Goal: Information Seeking & Learning: Learn about a topic

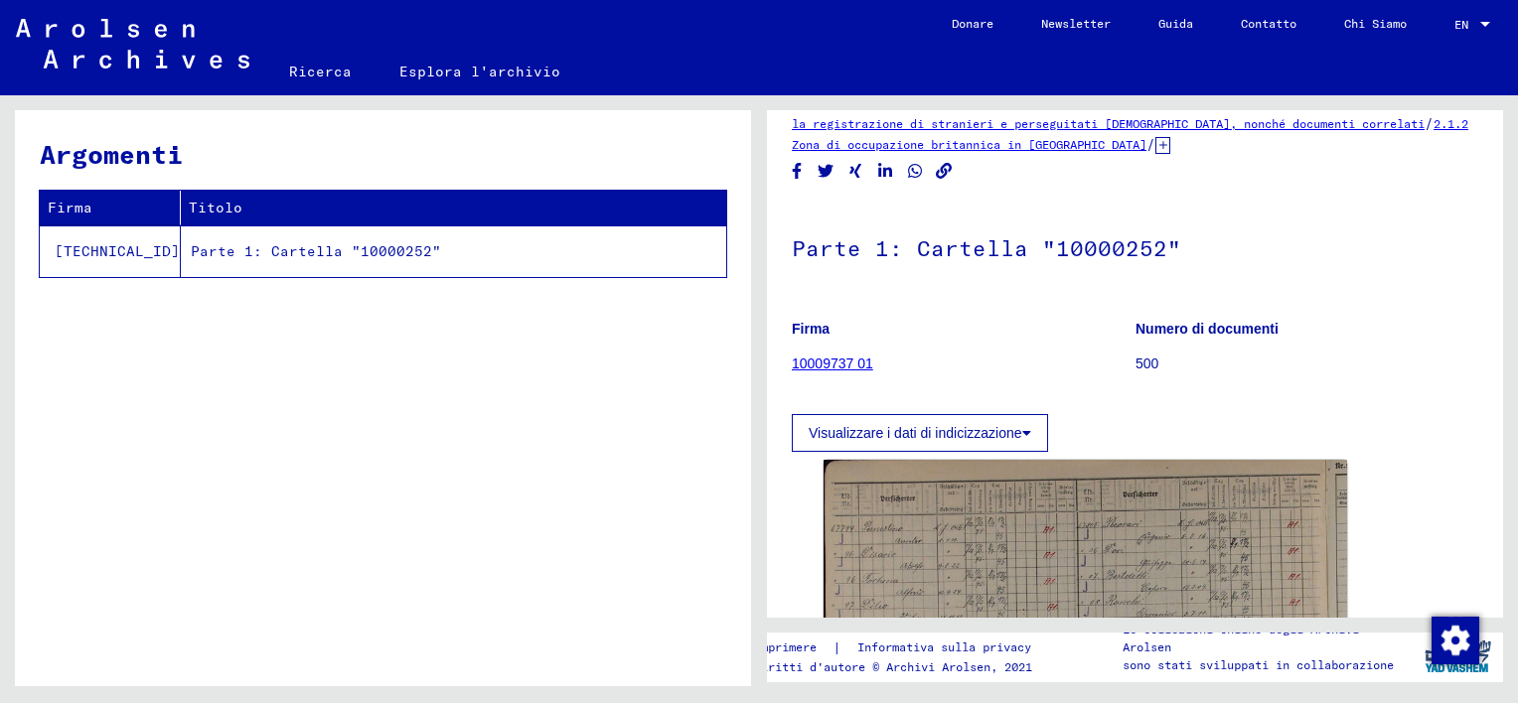
scroll to position [99, 0]
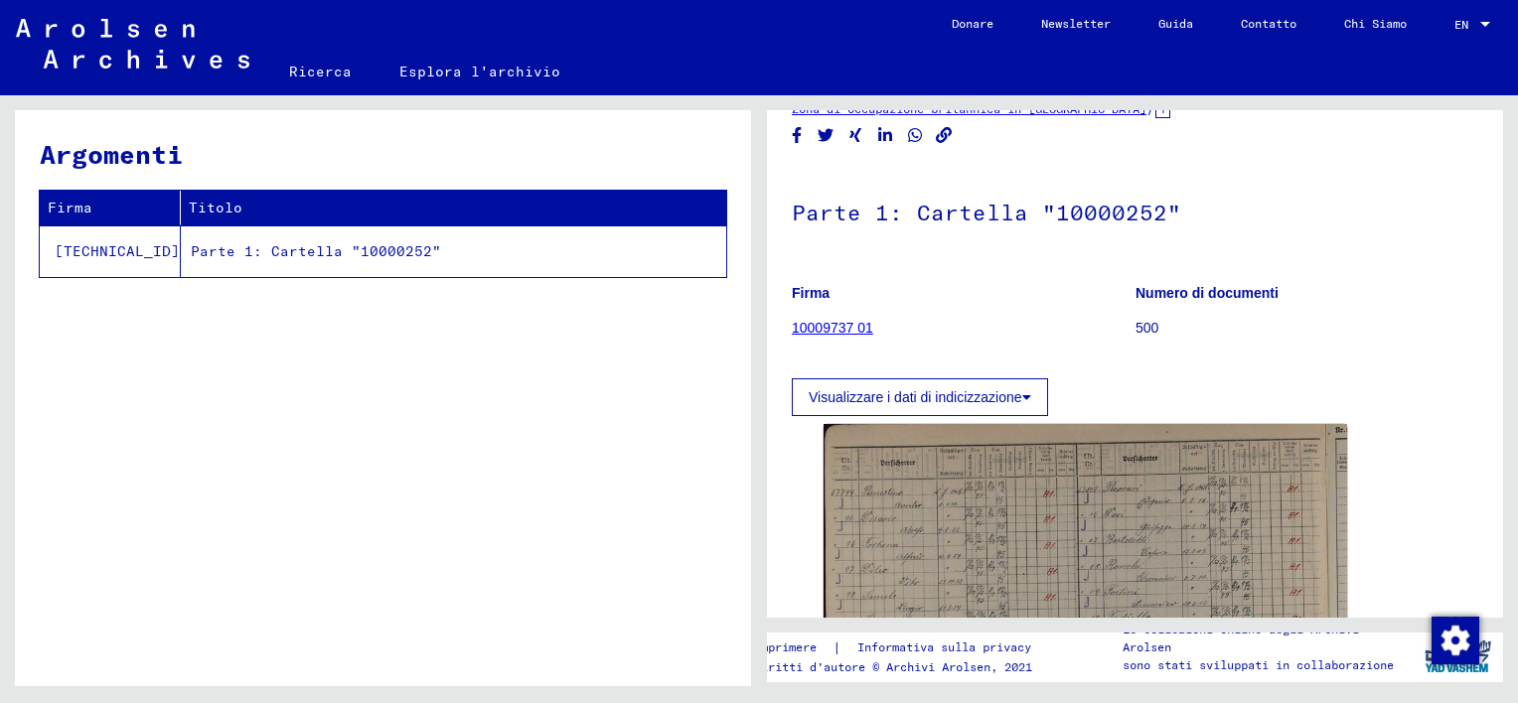
click at [838, 324] on link "10009737 01" at bounding box center [832, 328] width 81 height 16
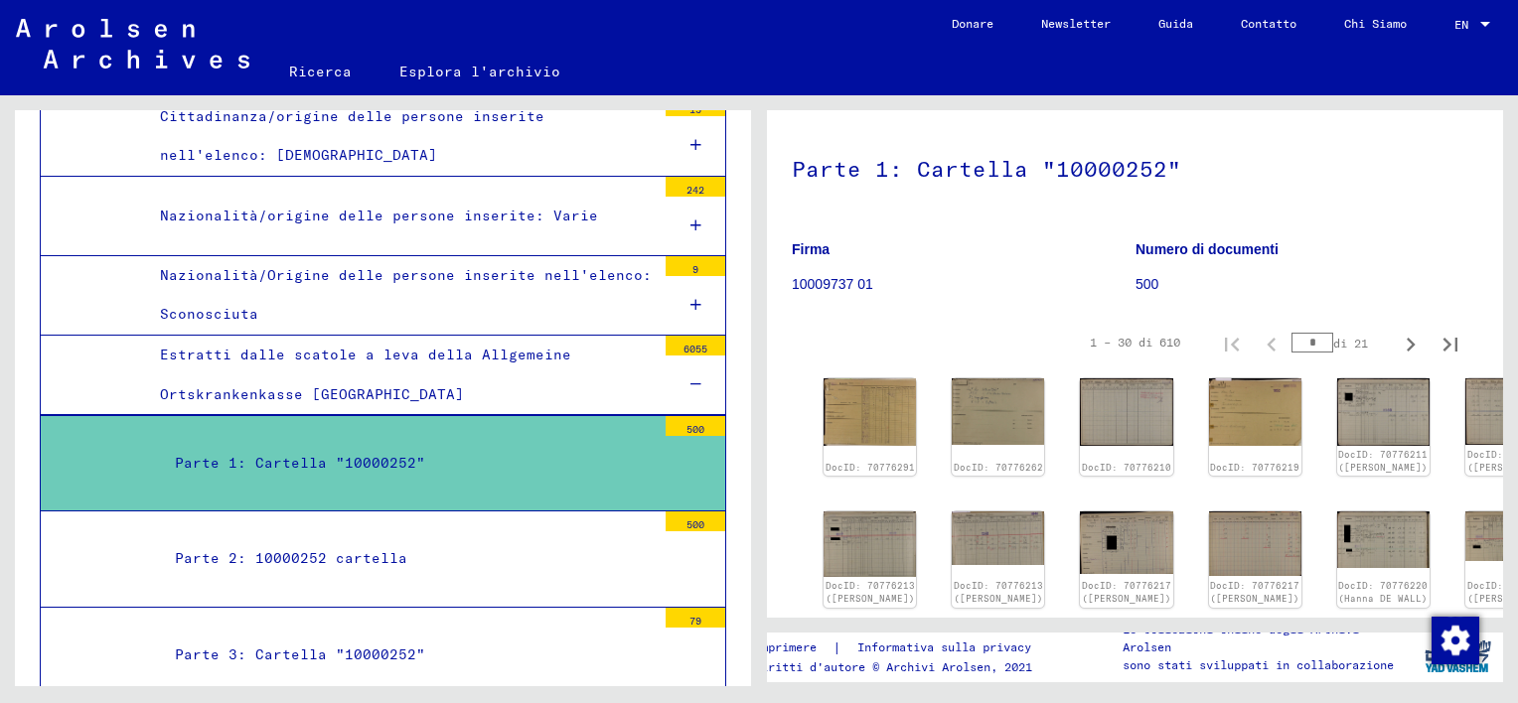
scroll to position [199, 0]
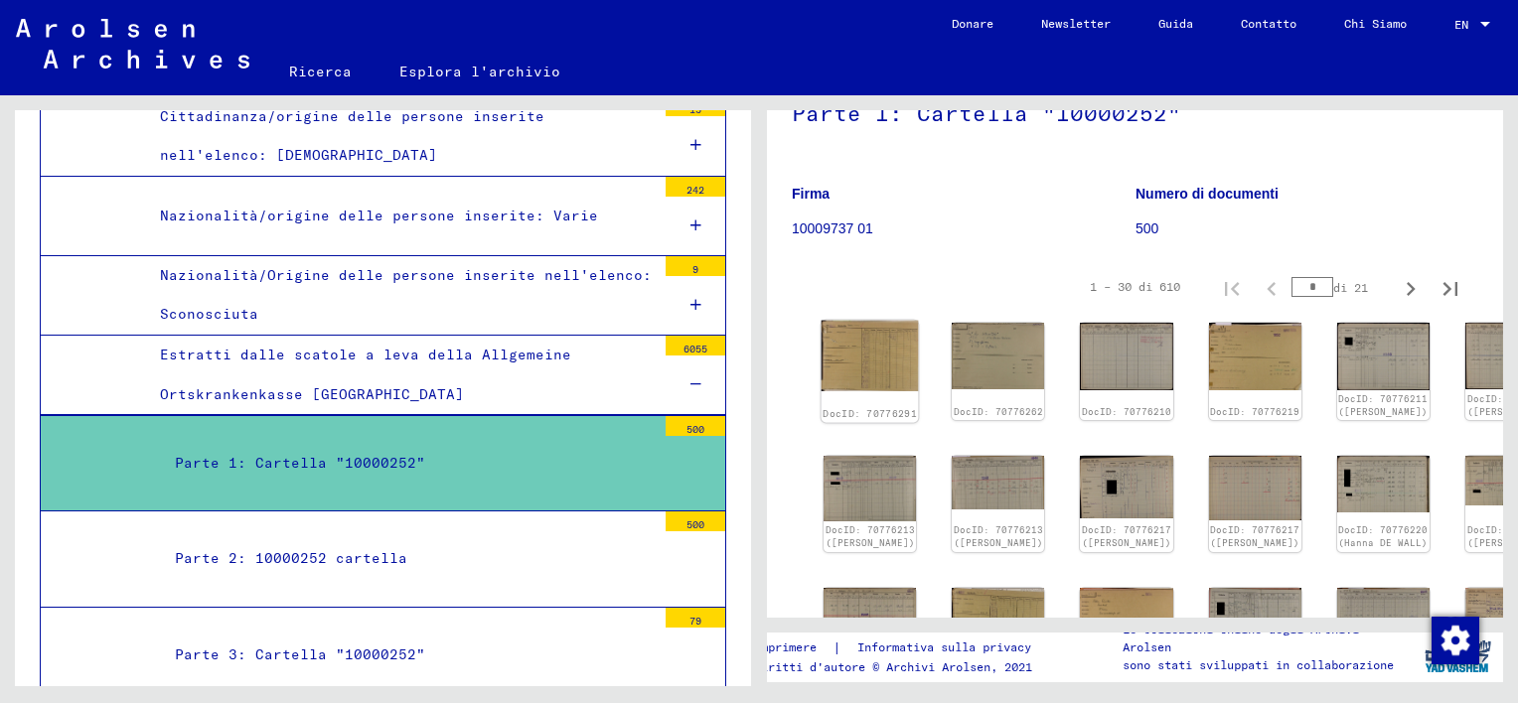
click at [854, 348] on img at bounding box center [869, 356] width 97 height 71
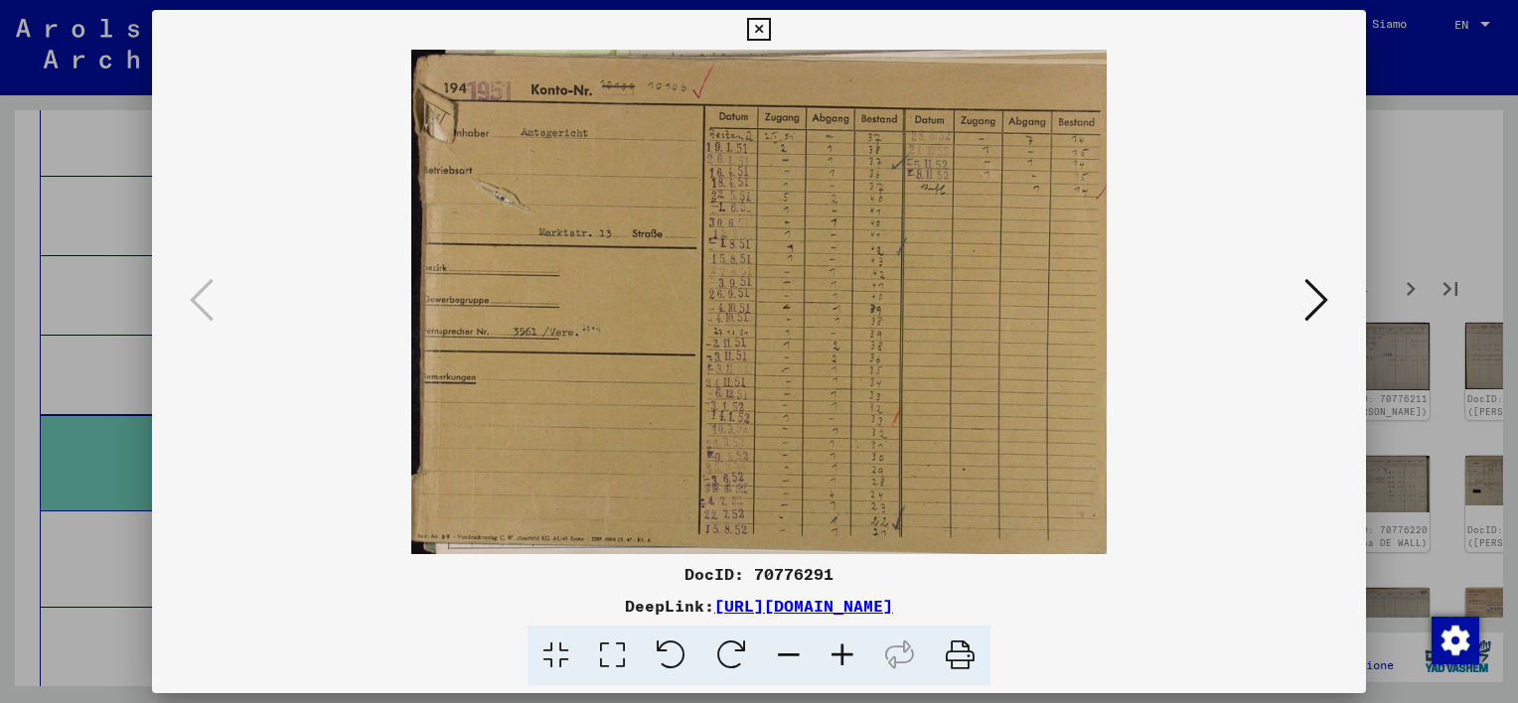
click at [763, 32] on icon at bounding box center [758, 30] width 23 height 24
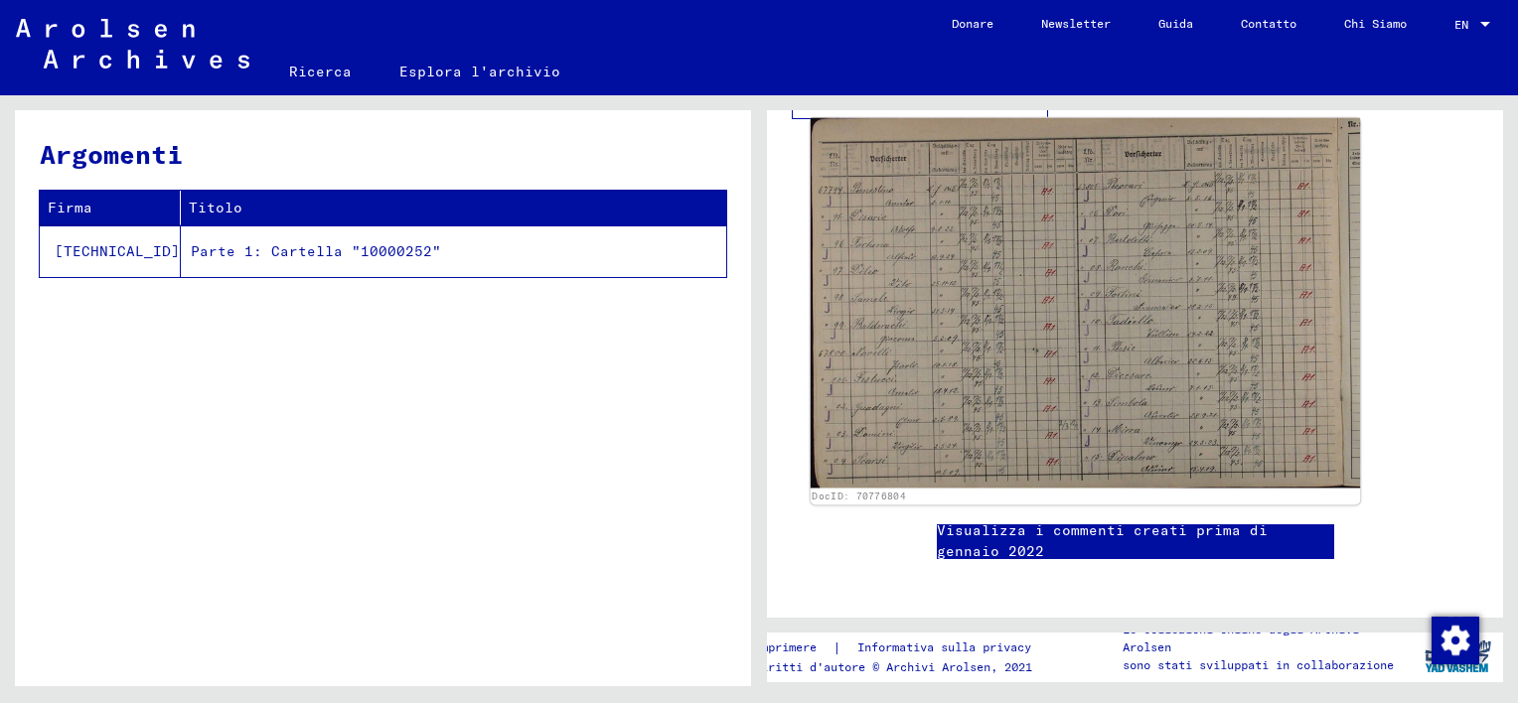
scroll to position [397, 0]
click at [1081, 377] on img at bounding box center [1085, 302] width 549 height 370
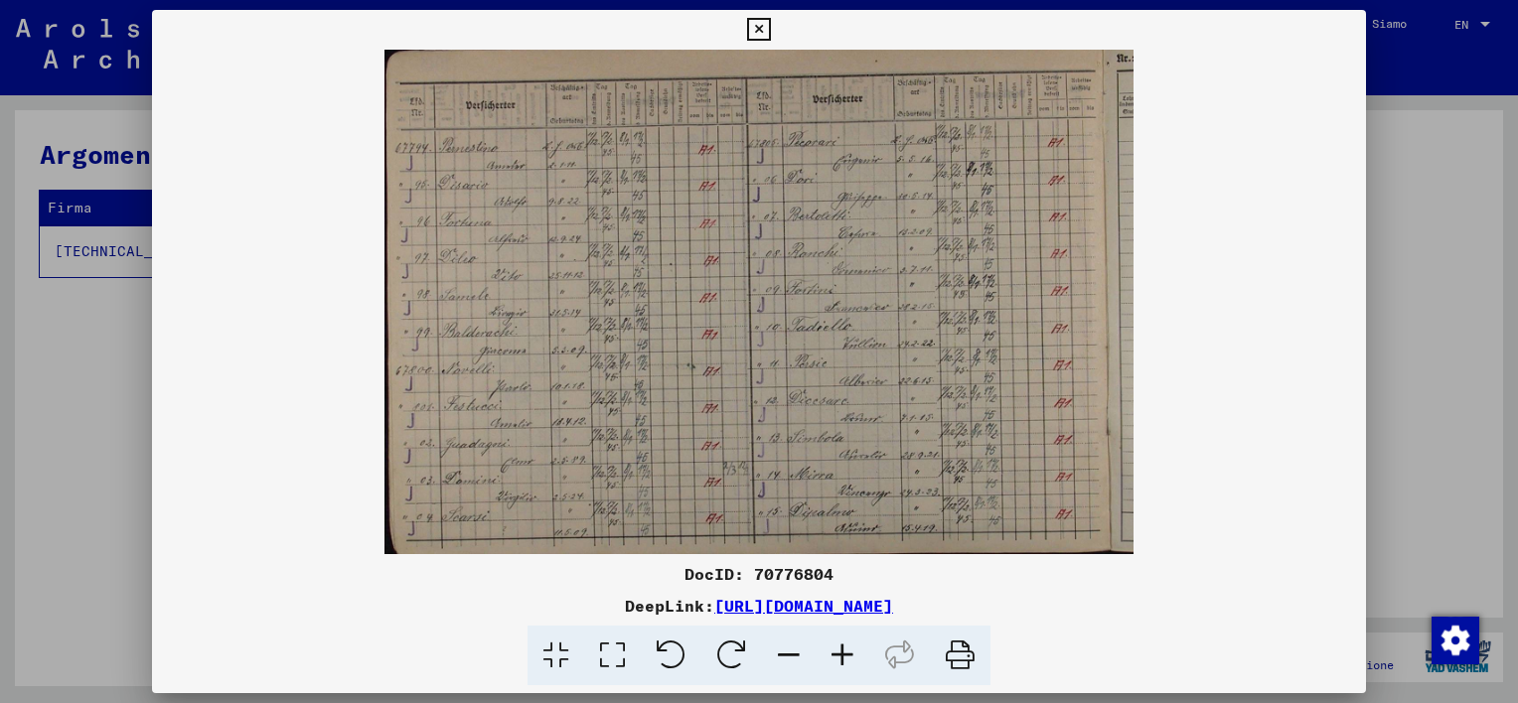
click at [843, 656] on icon at bounding box center [843, 656] width 54 height 61
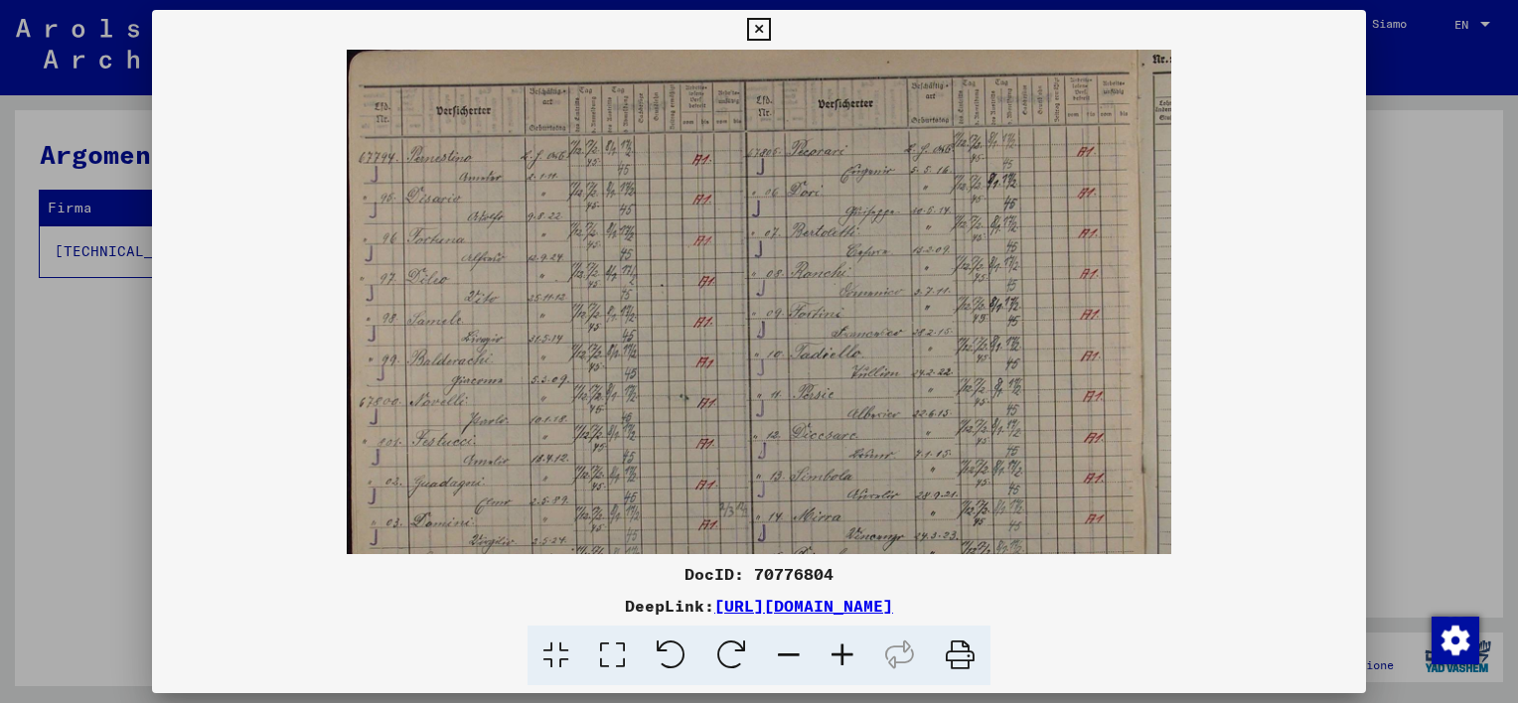
click at [843, 656] on icon at bounding box center [843, 656] width 54 height 61
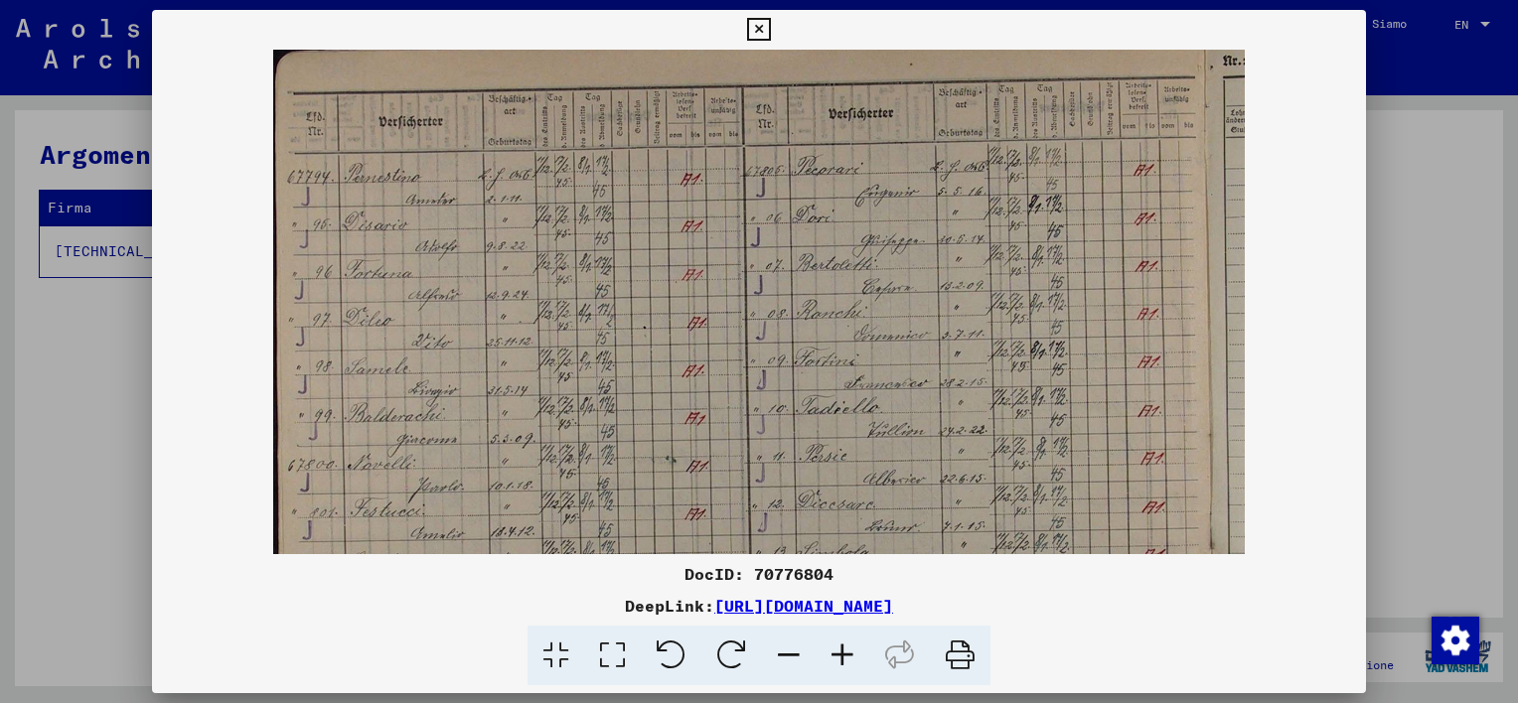
click at [843, 656] on icon at bounding box center [843, 656] width 54 height 61
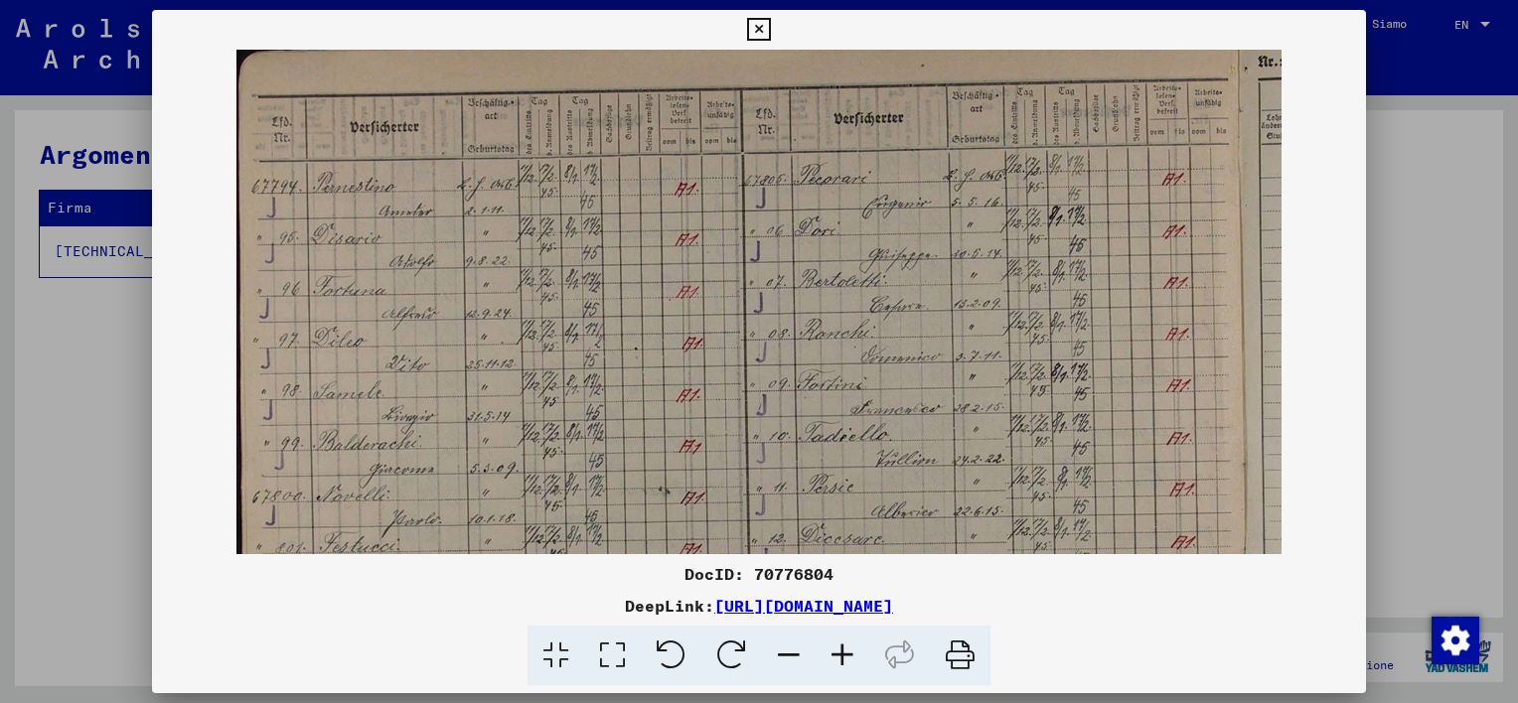
click at [843, 656] on icon at bounding box center [843, 656] width 54 height 61
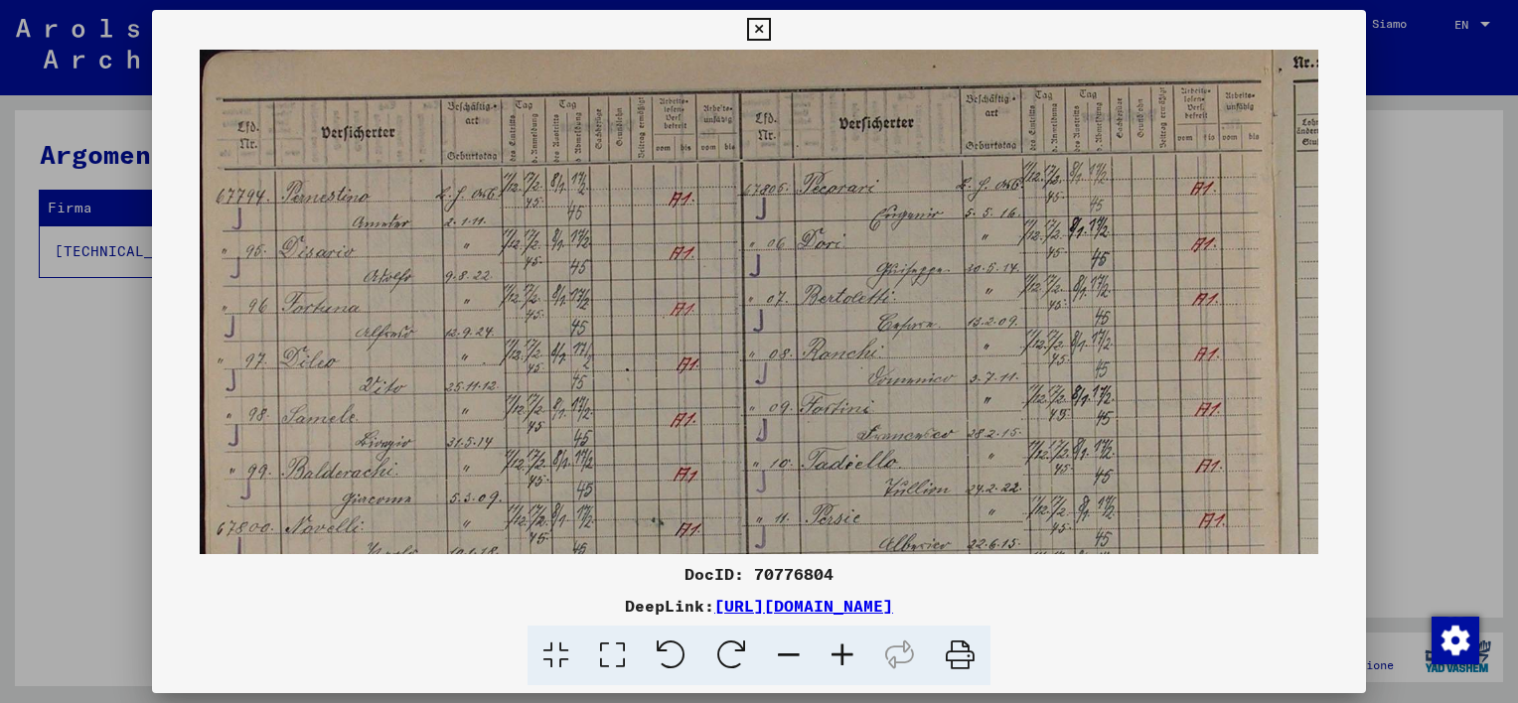
click at [843, 656] on icon at bounding box center [843, 656] width 54 height 61
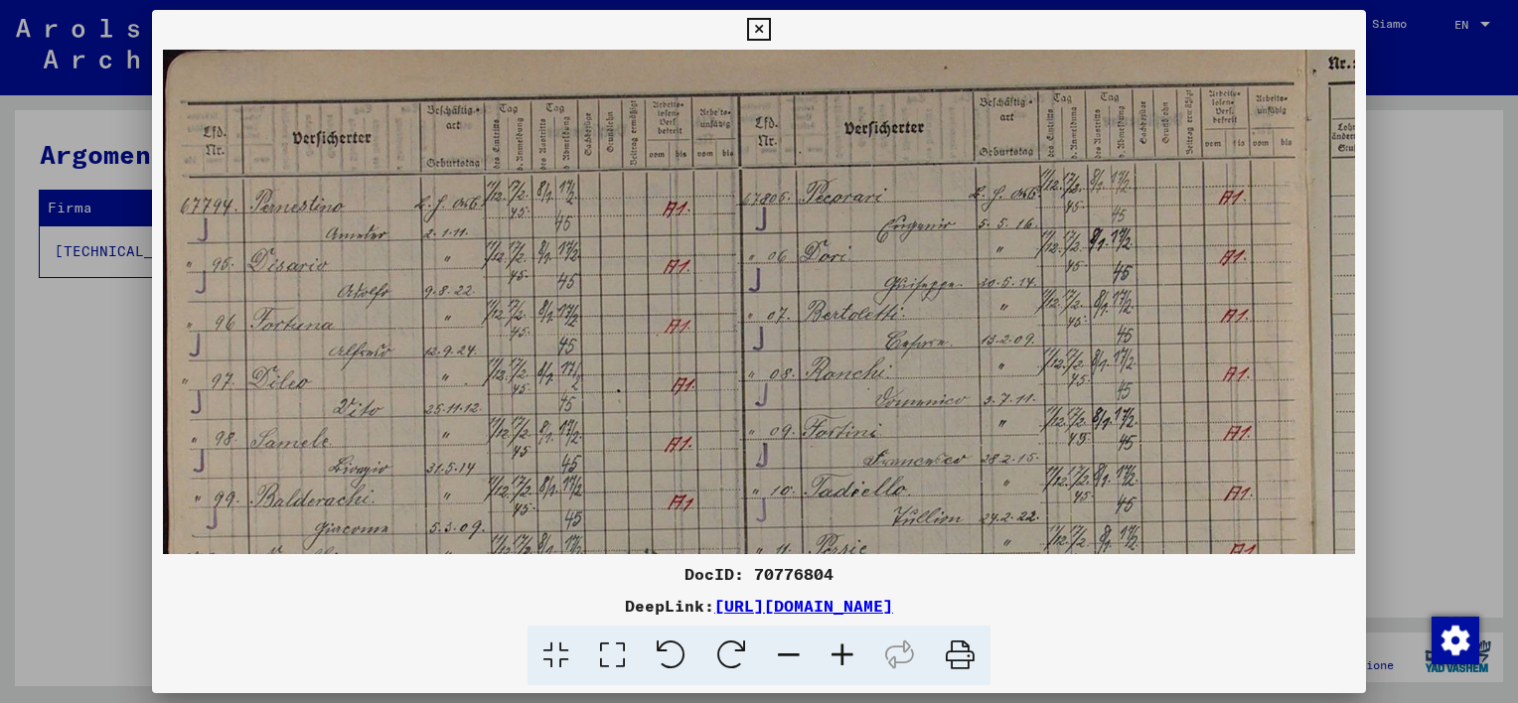
click at [843, 656] on icon at bounding box center [843, 656] width 54 height 61
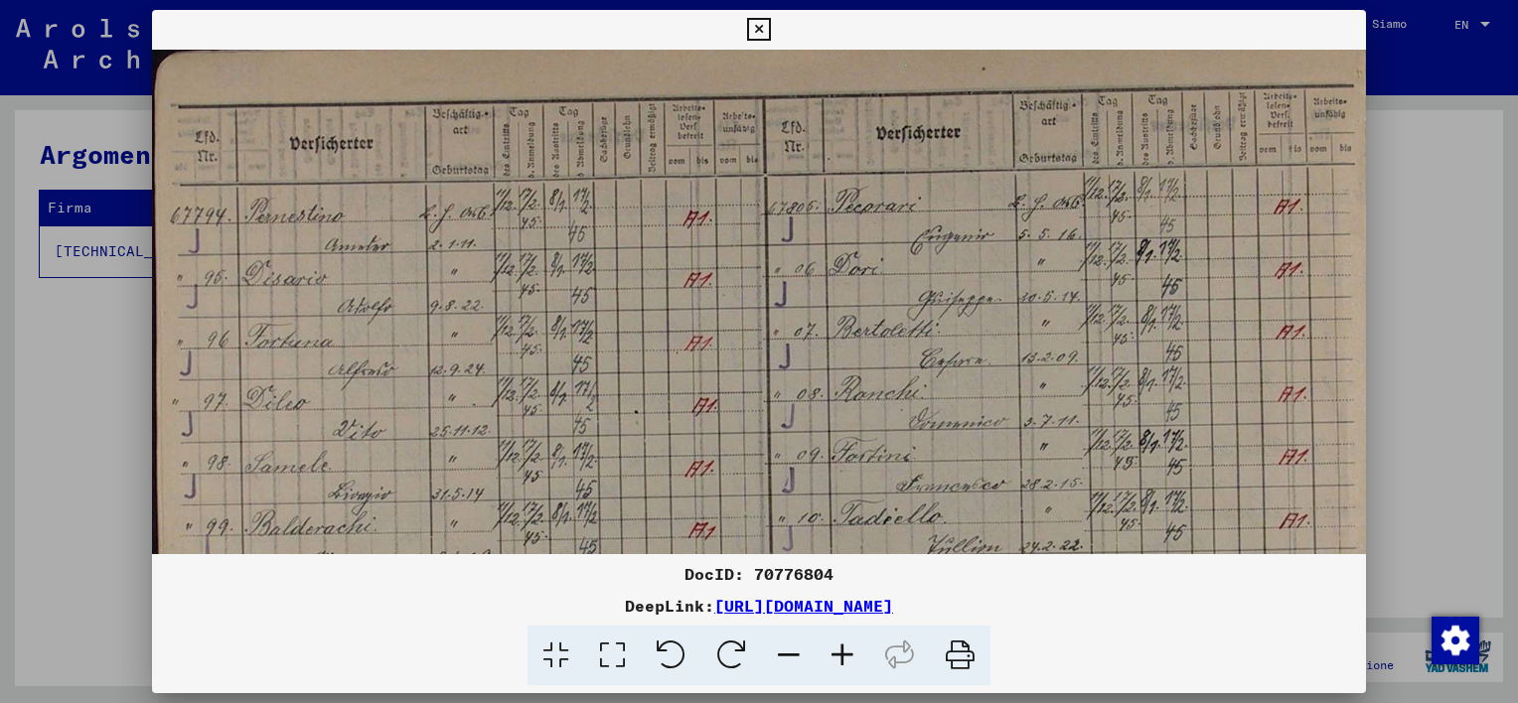
click at [843, 656] on icon at bounding box center [843, 656] width 54 height 61
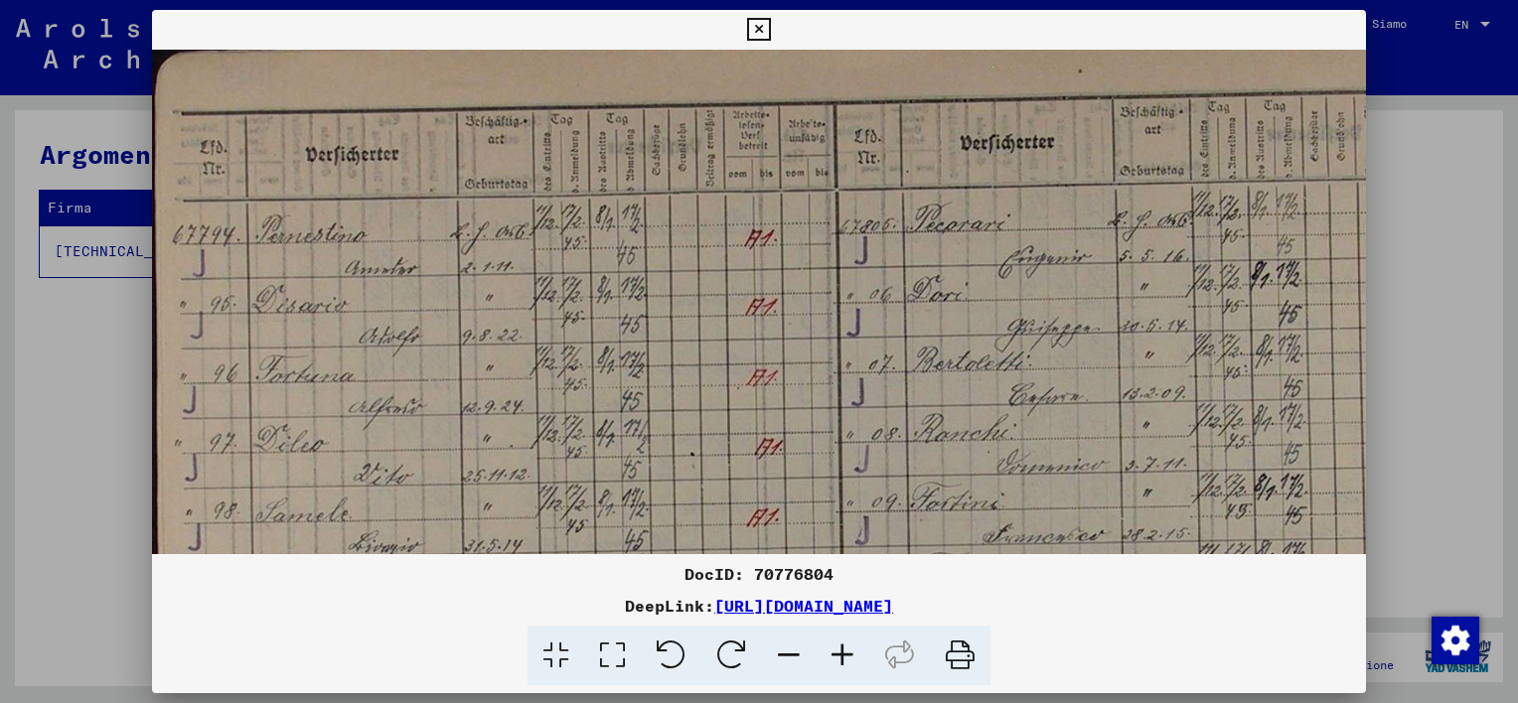
click at [843, 656] on icon at bounding box center [843, 656] width 54 height 61
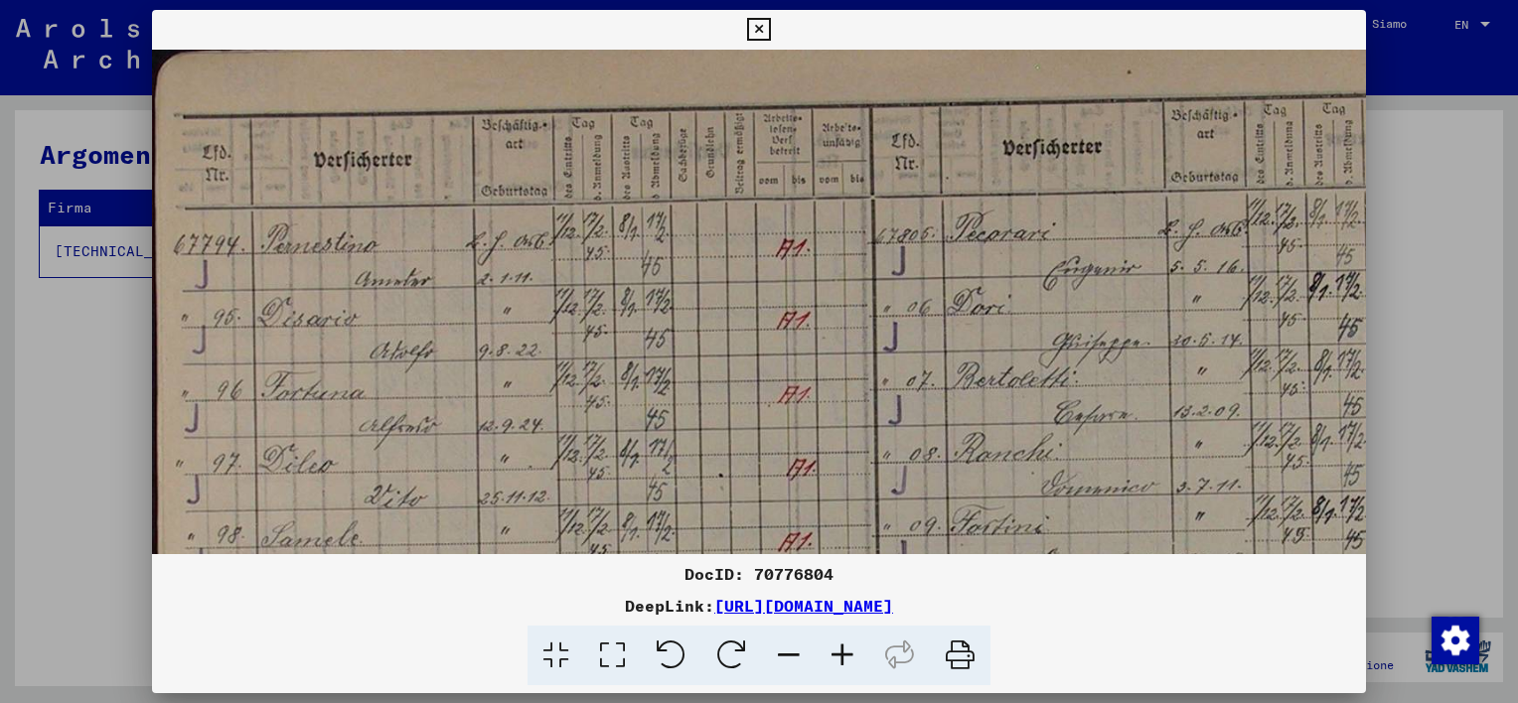
click at [843, 656] on icon at bounding box center [843, 656] width 54 height 61
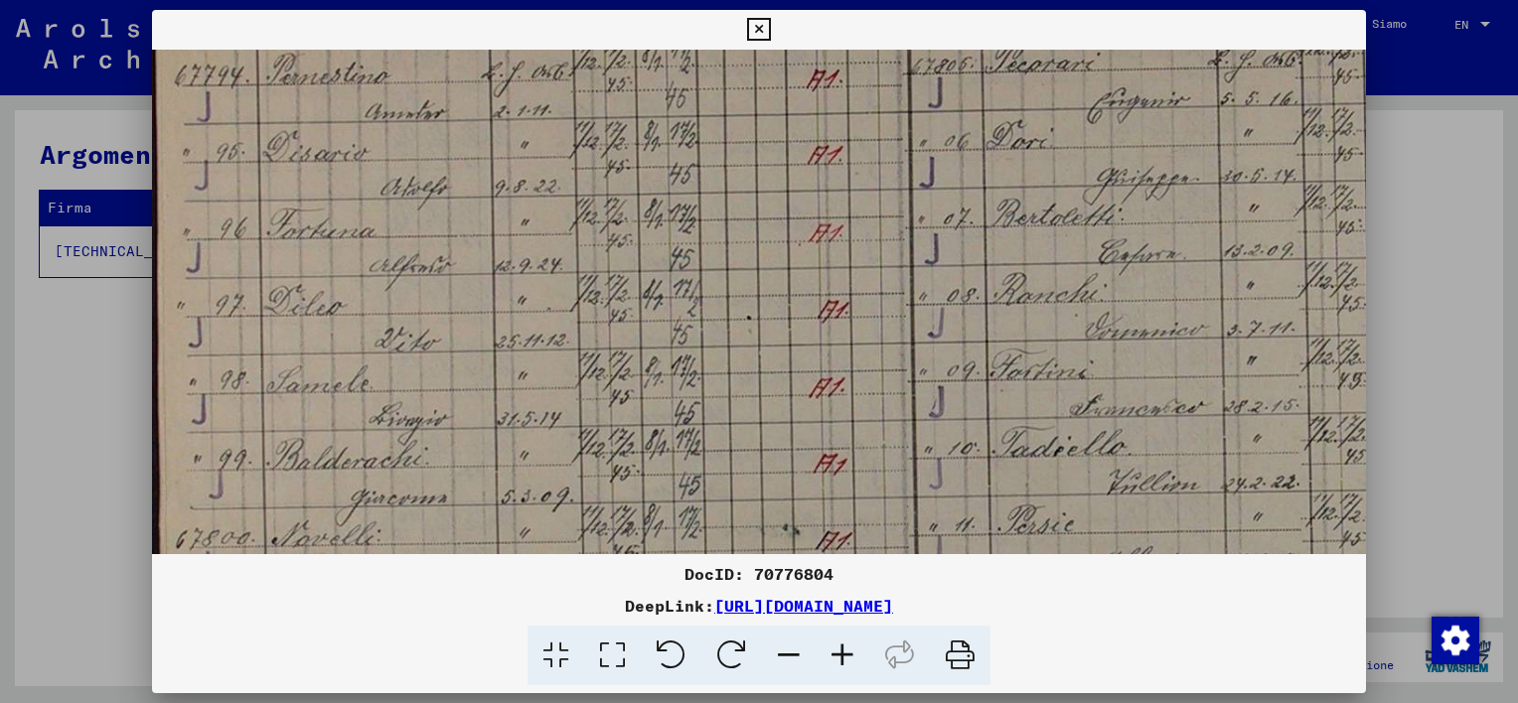
drag, startPoint x: 774, startPoint y: 504, endPoint x: 787, endPoint y: 328, distance: 176.3
click at [787, 328] on img at bounding box center [932, 396] width 1561 height 1051
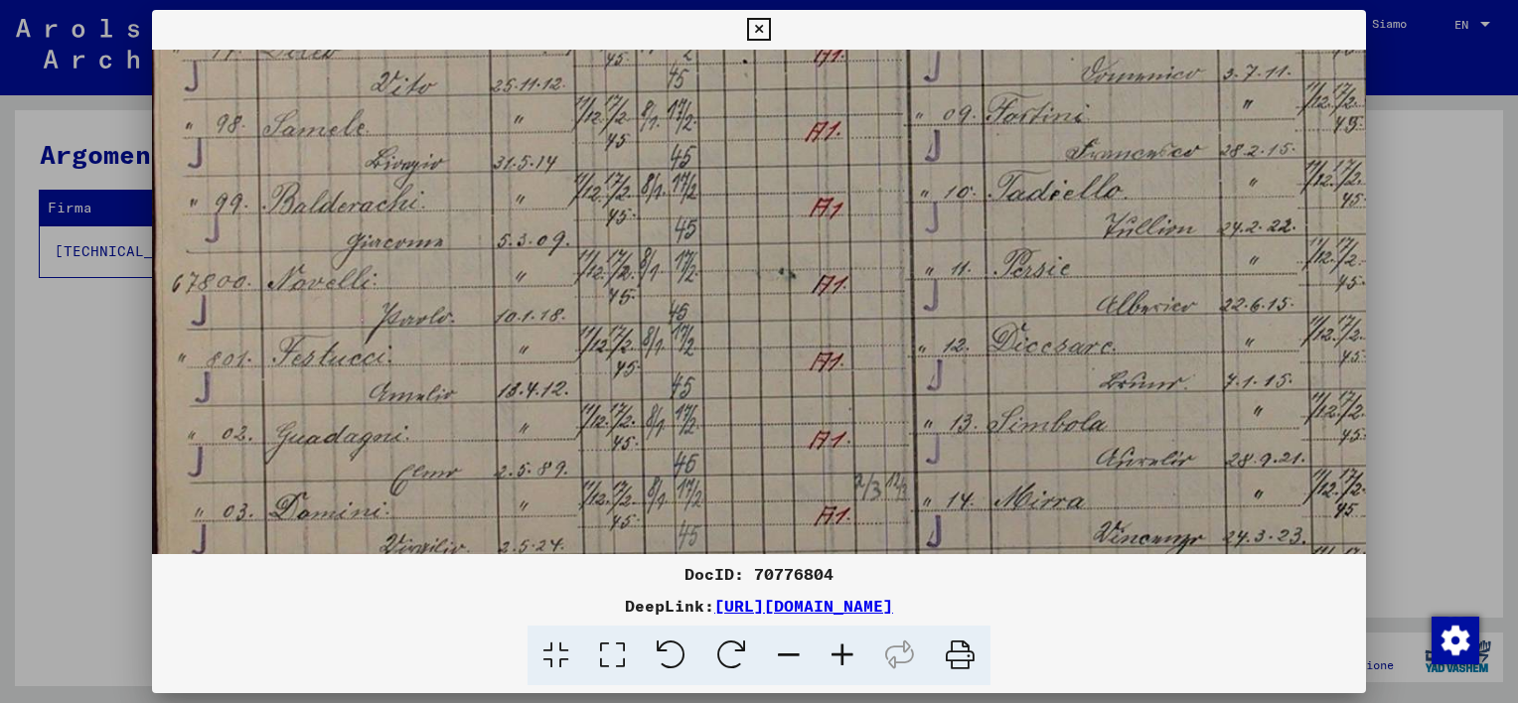
drag, startPoint x: 792, startPoint y: 436, endPoint x: 789, endPoint y: 177, distance: 259.3
click at [789, 175] on img at bounding box center [928, 140] width 1561 height 1051
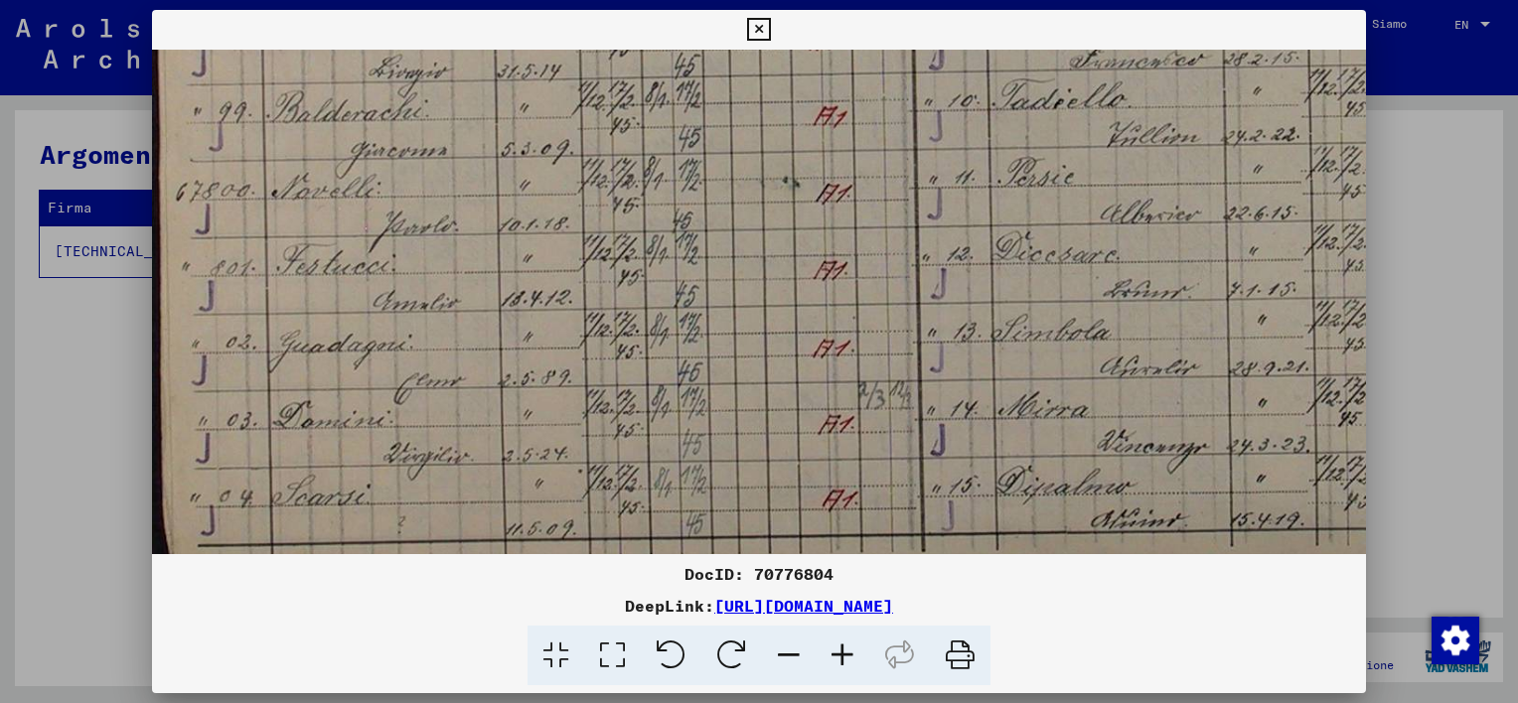
scroll to position [546, 0]
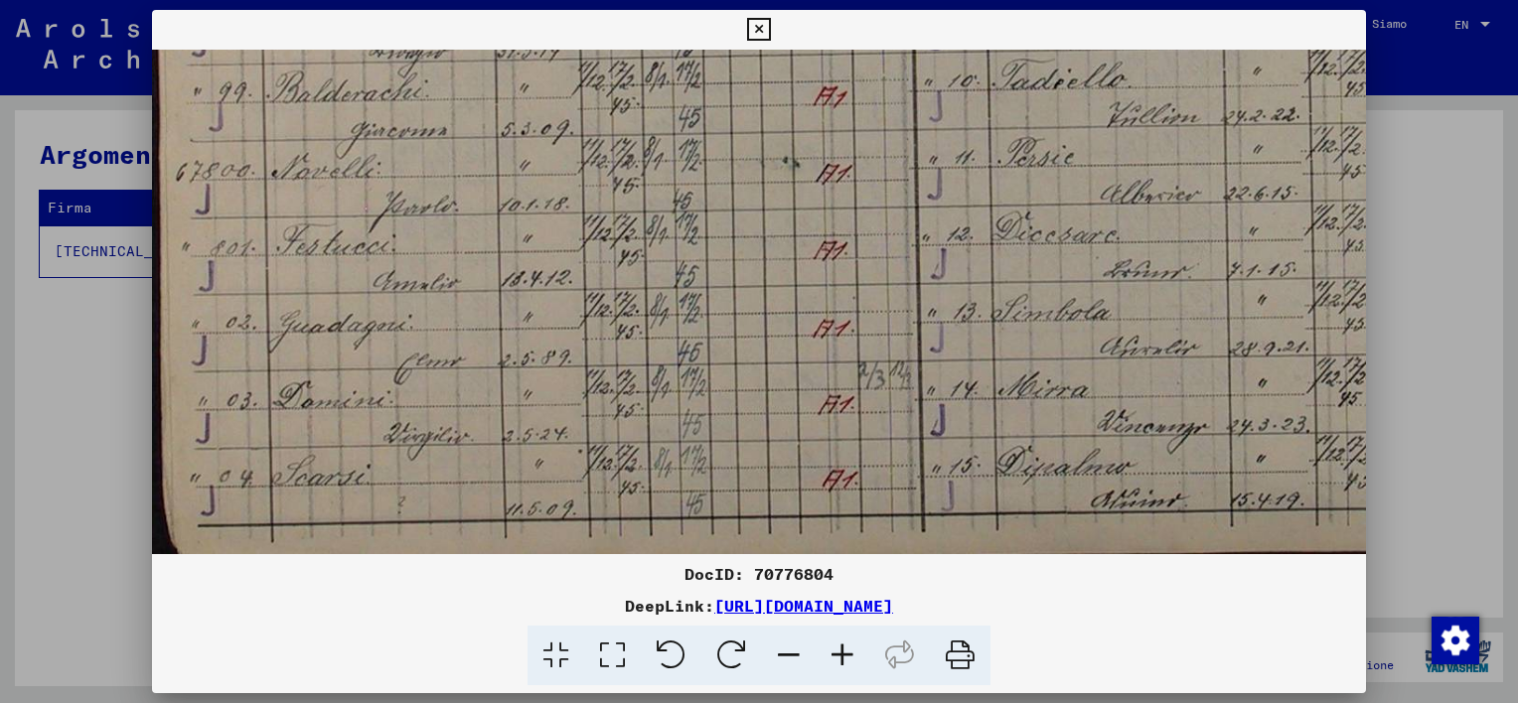
drag, startPoint x: 792, startPoint y: 405, endPoint x: 803, endPoint y: 258, distance: 147.4
click at [800, 252] on img at bounding box center [932, 28] width 1561 height 1051
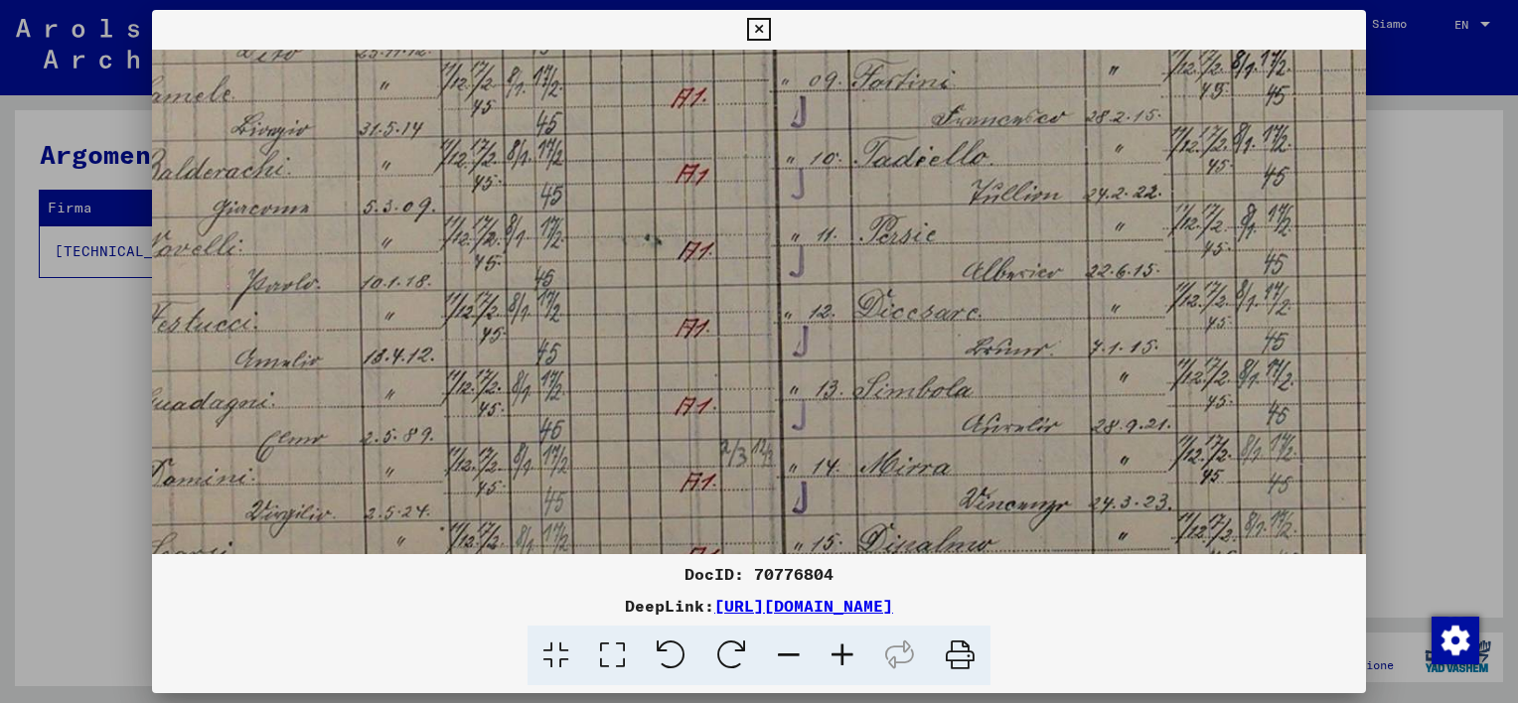
drag, startPoint x: 849, startPoint y: 326, endPoint x: 706, endPoint y: 401, distance: 161.7
click at [706, 413] on img at bounding box center [794, 106] width 1561 height 1051
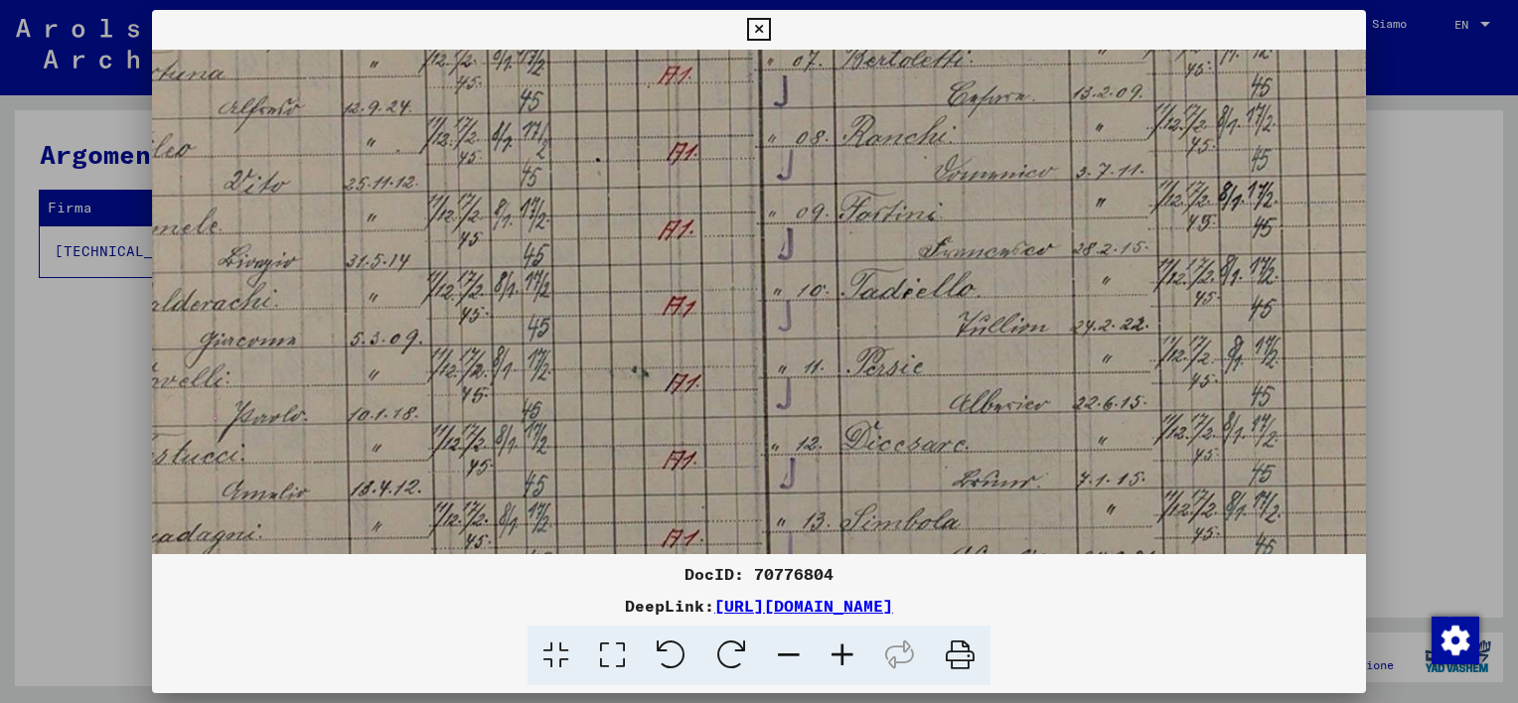
drag, startPoint x: 719, startPoint y: 295, endPoint x: 713, endPoint y: 425, distance: 130.3
click at [713, 426] on img at bounding box center [781, 238] width 1561 height 1051
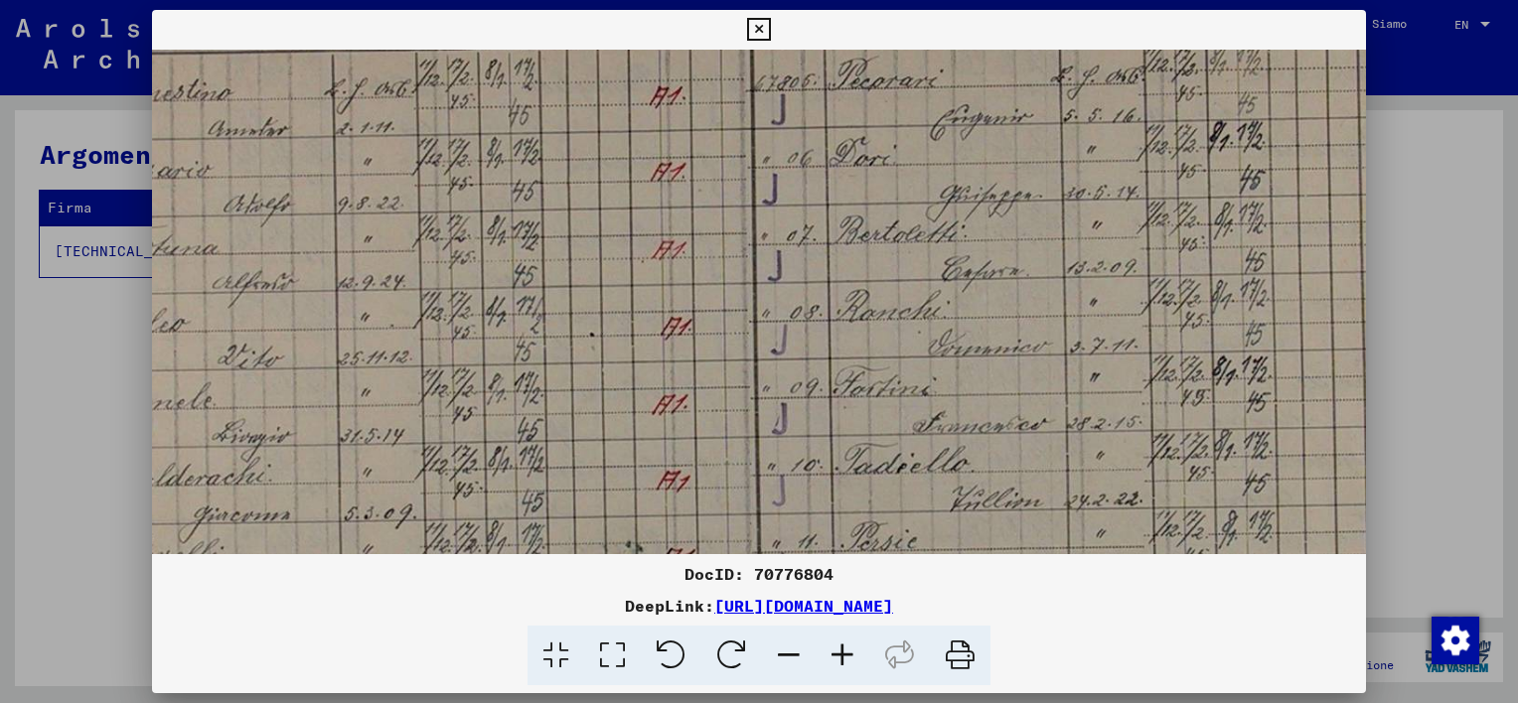
drag, startPoint x: 727, startPoint y: 278, endPoint x: 730, endPoint y: 421, distance: 143.1
click at [719, 454] on img at bounding box center [775, 413] width 1561 height 1051
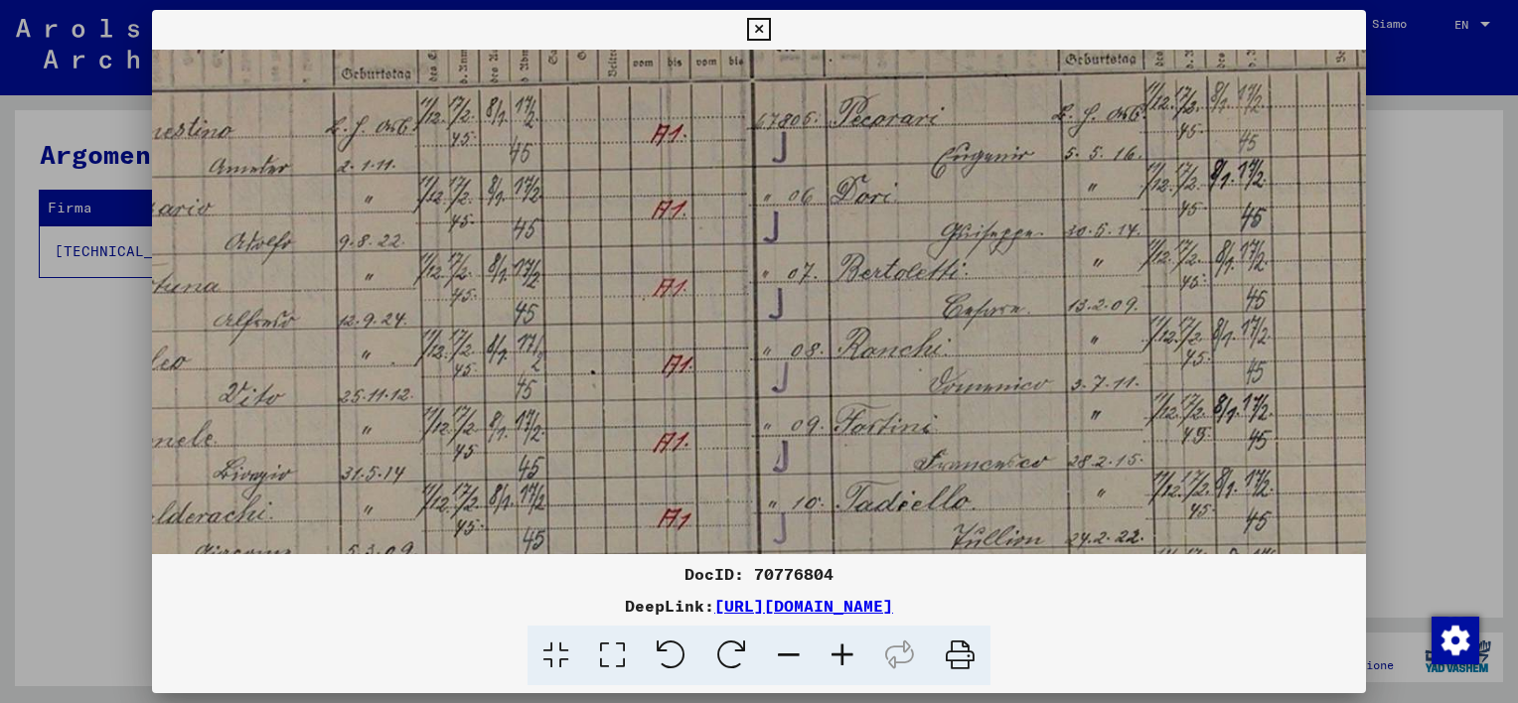
scroll to position [93, 155]
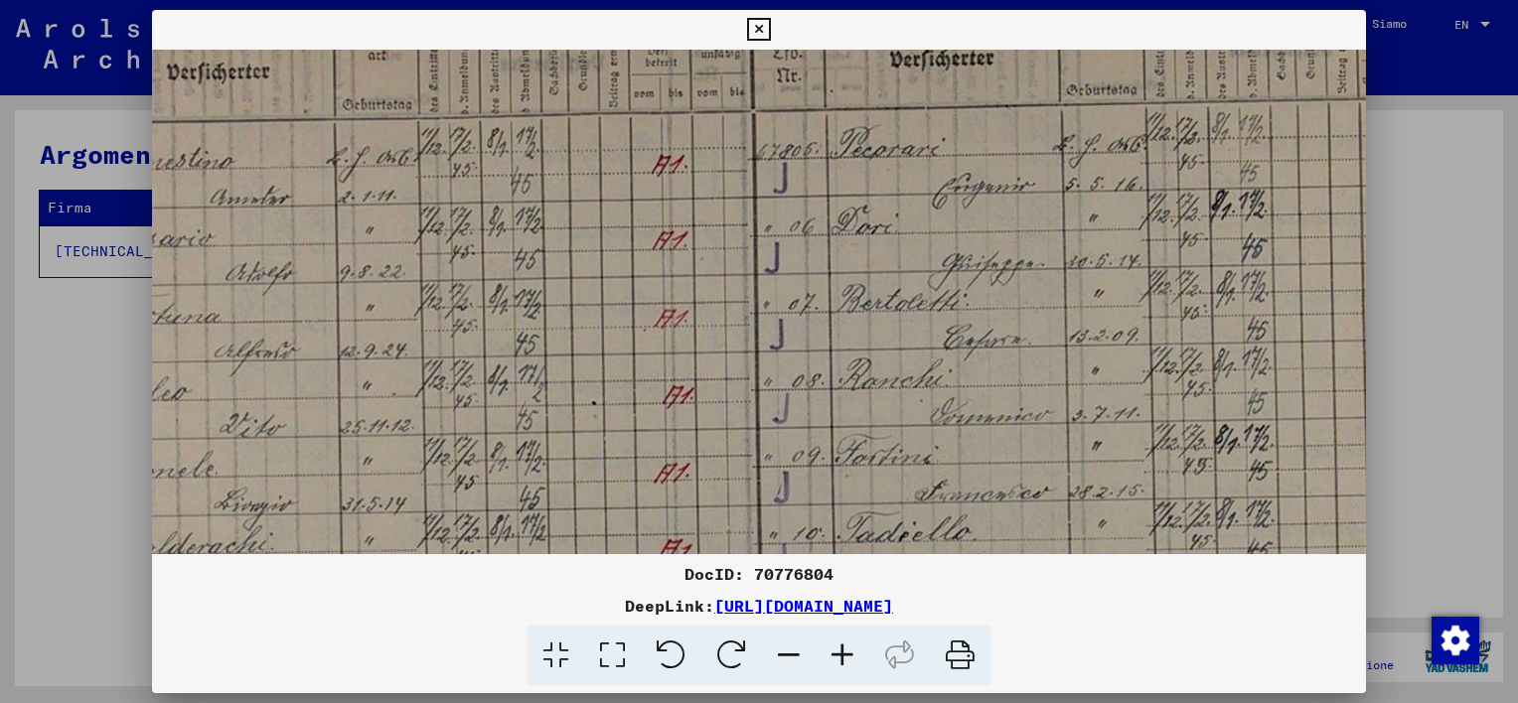
drag, startPoint x: 732, startPoint y: 281, endPoint x: 750, endPoint y: 346, distance: 67.0
click at [735, 352] on img at bounding box center [777, 481] width 1561 height 1051
click at [764, 24] on icon at bounding box center [758, 30] width 23 height 24
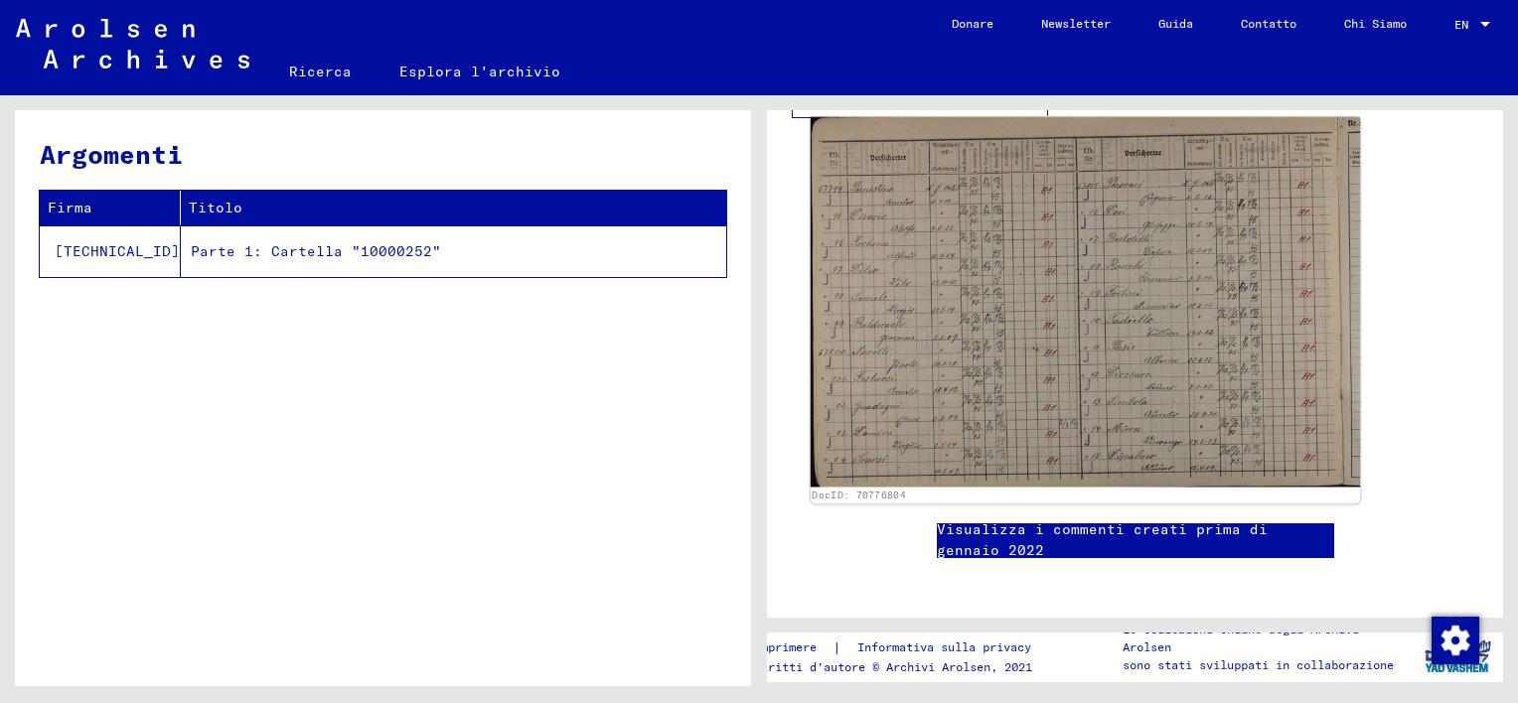
scroll to position [99, 0]
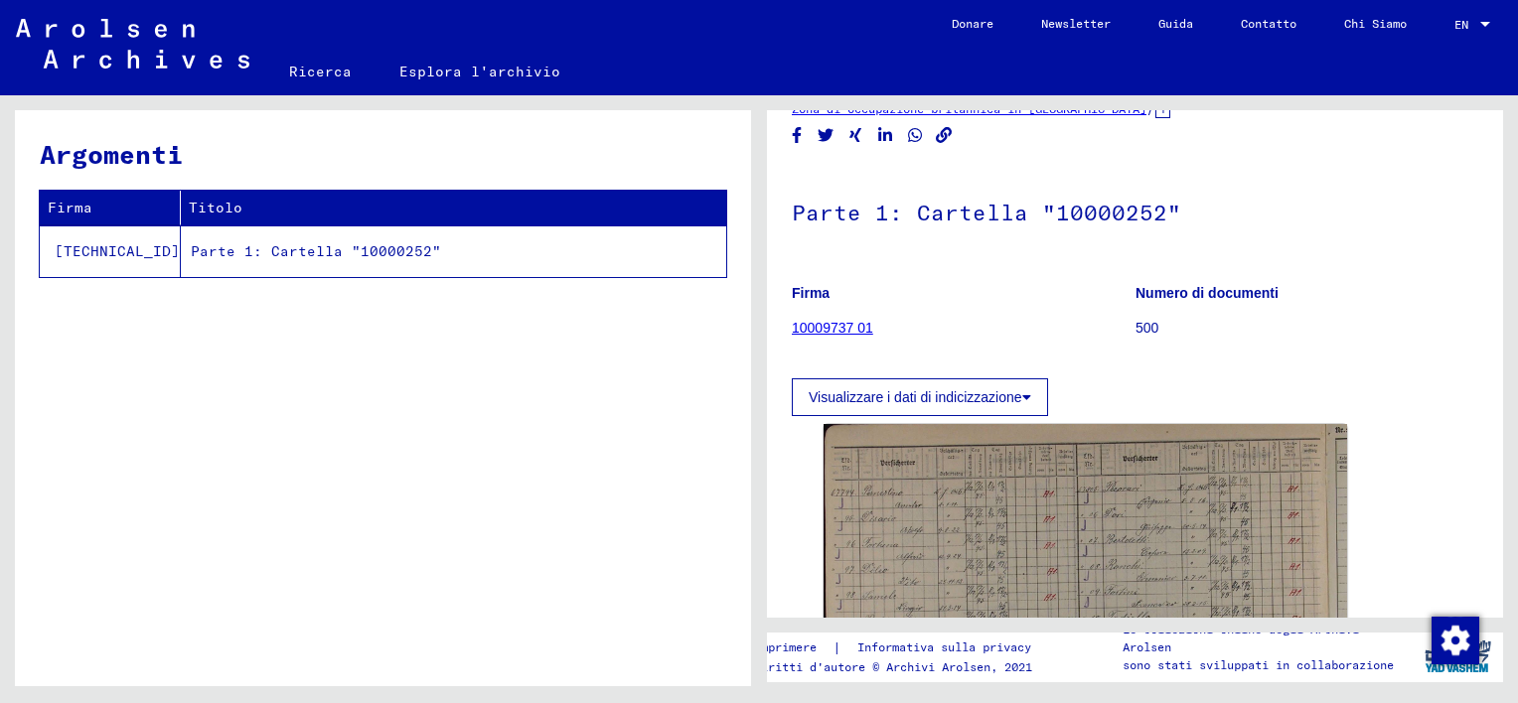
click at [842, 322] on link "10009737 01" at bounding box center [832, 328] width 81 height 16
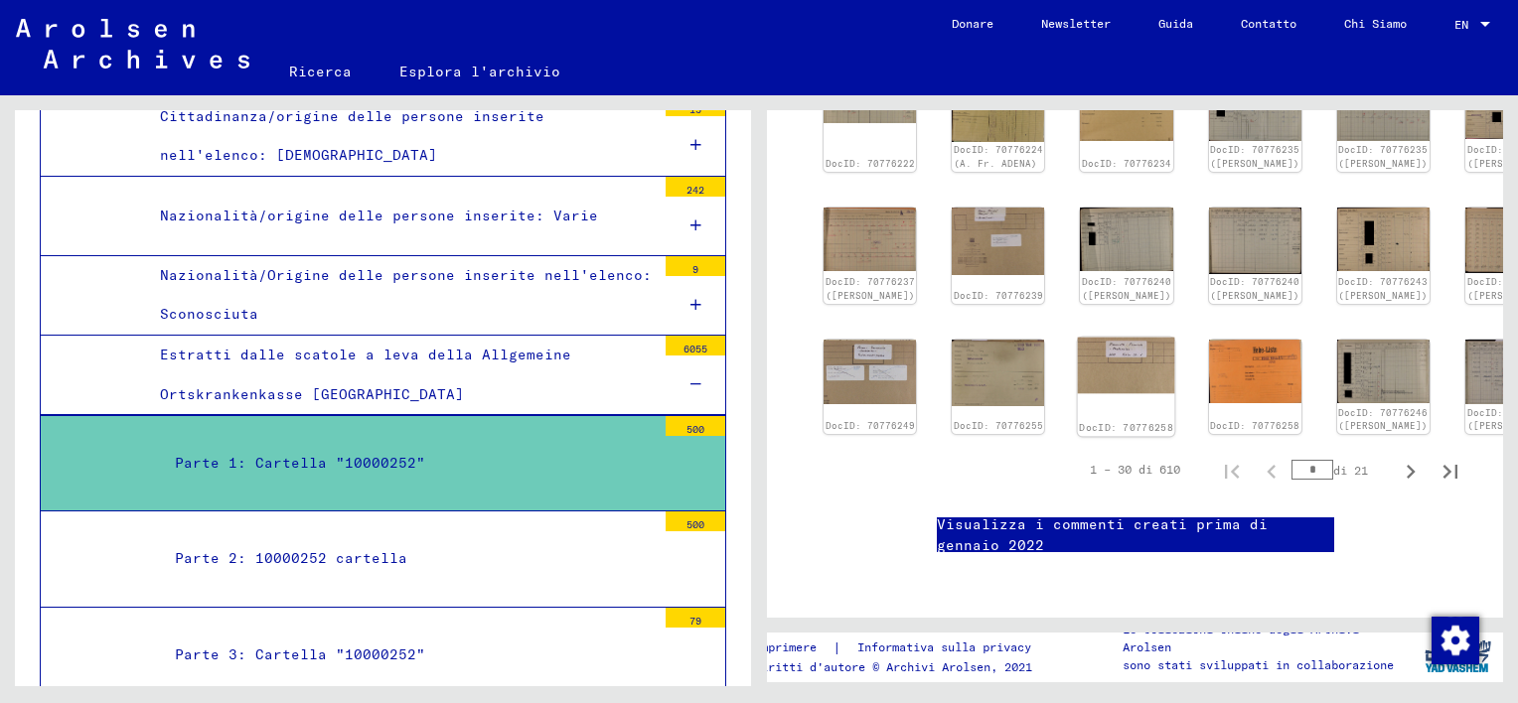
scroll to position [894, 0]
click at [1407, 465] on icon "Pagina successiva" at bounding box center [1411, 472] width 9 height 14
type input "*"
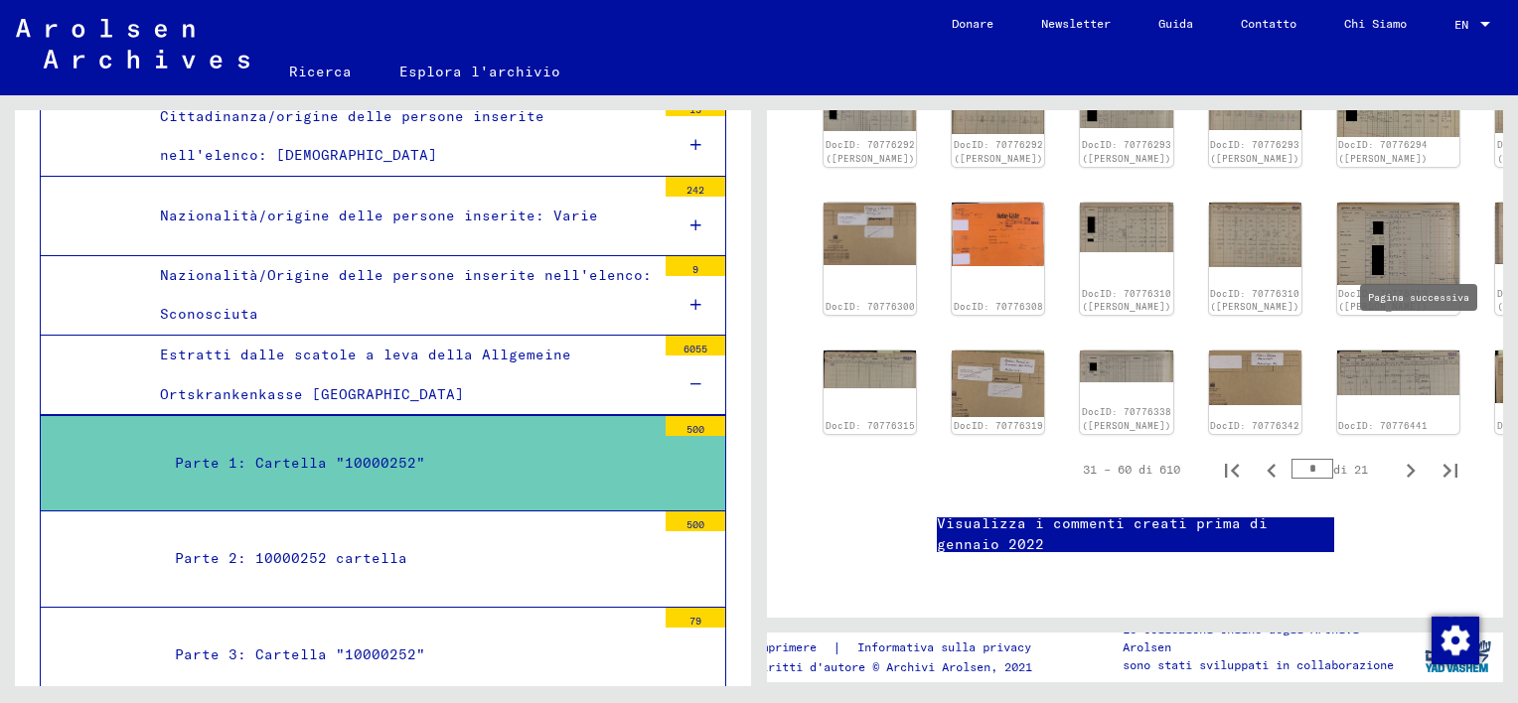
click at [1397, 457] on icon "Pagina successiva" at bounding box center [1411, 471] width 28 height 28
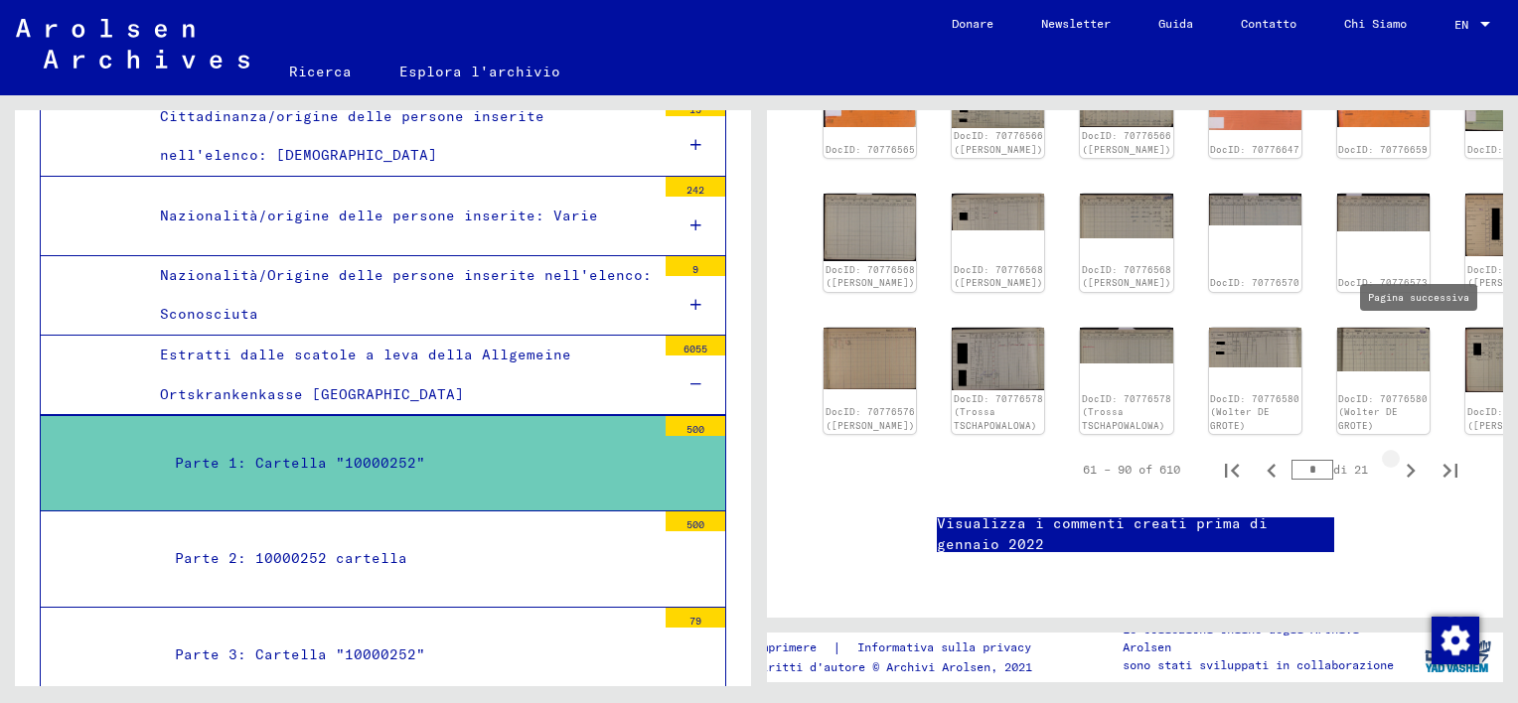
type input "*"
click at [1303, 460] on input "*" at bounding box center [1312, 470] width 42 height 20
type input "**"
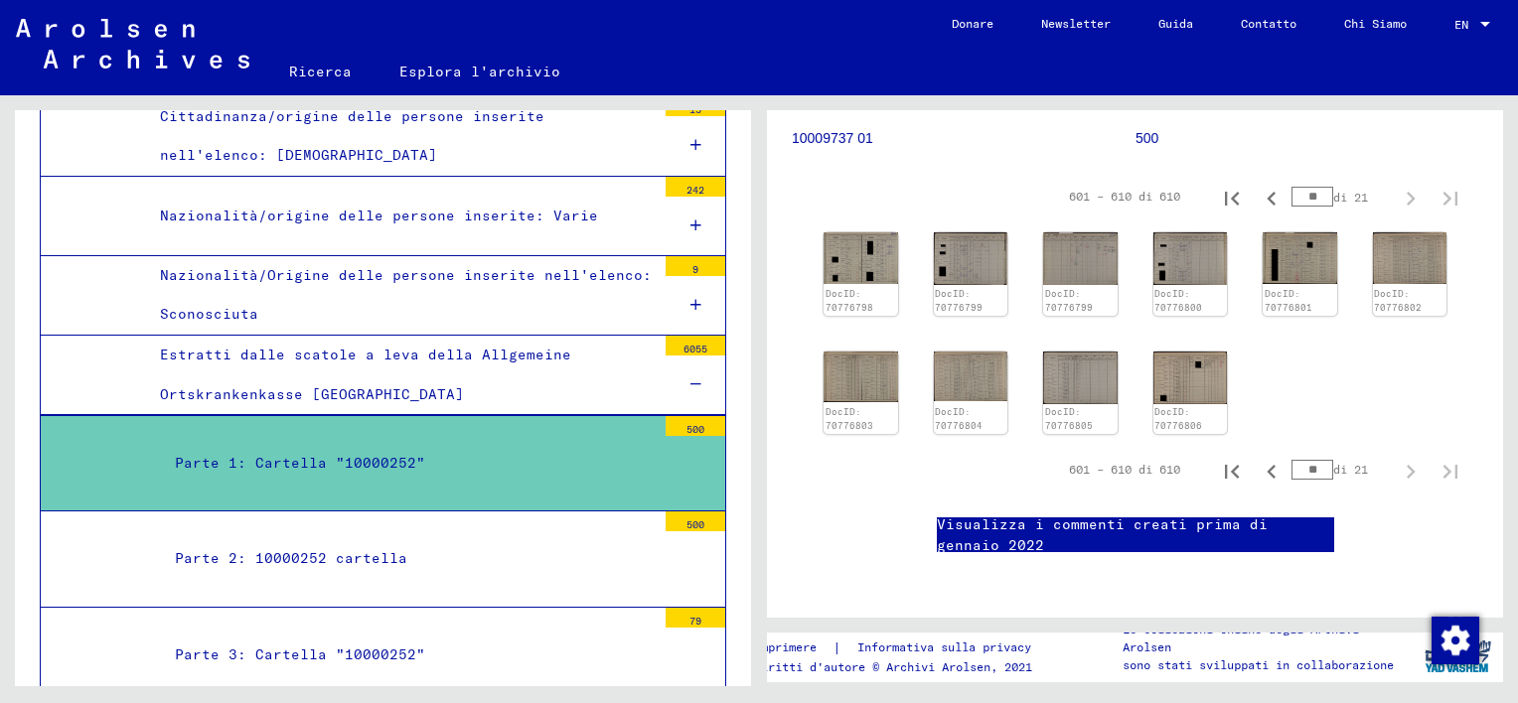
scroll to position [199, 0]
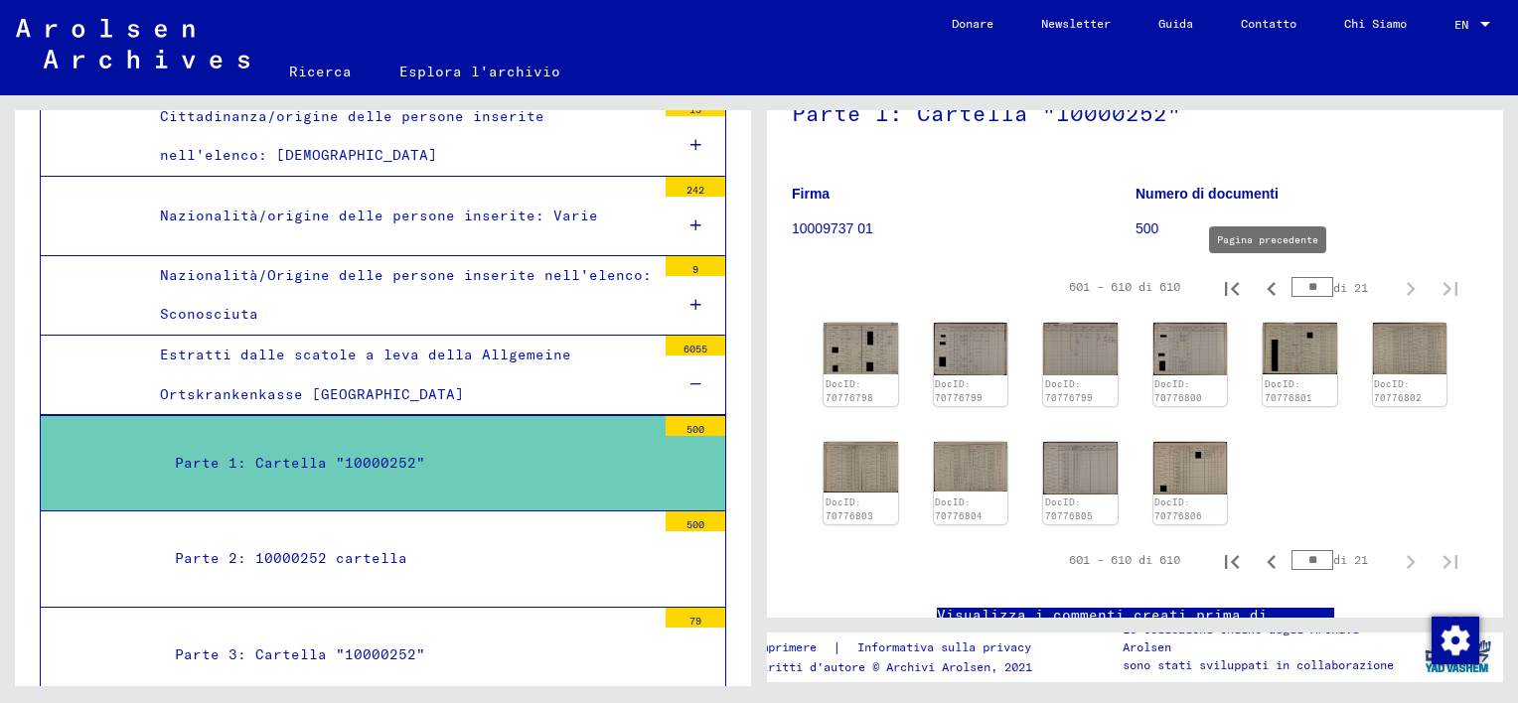
click at [1260, 286] on icon "Pagina precedente" at bounding box center [1272, 289] width 28 height 28
type input "**"
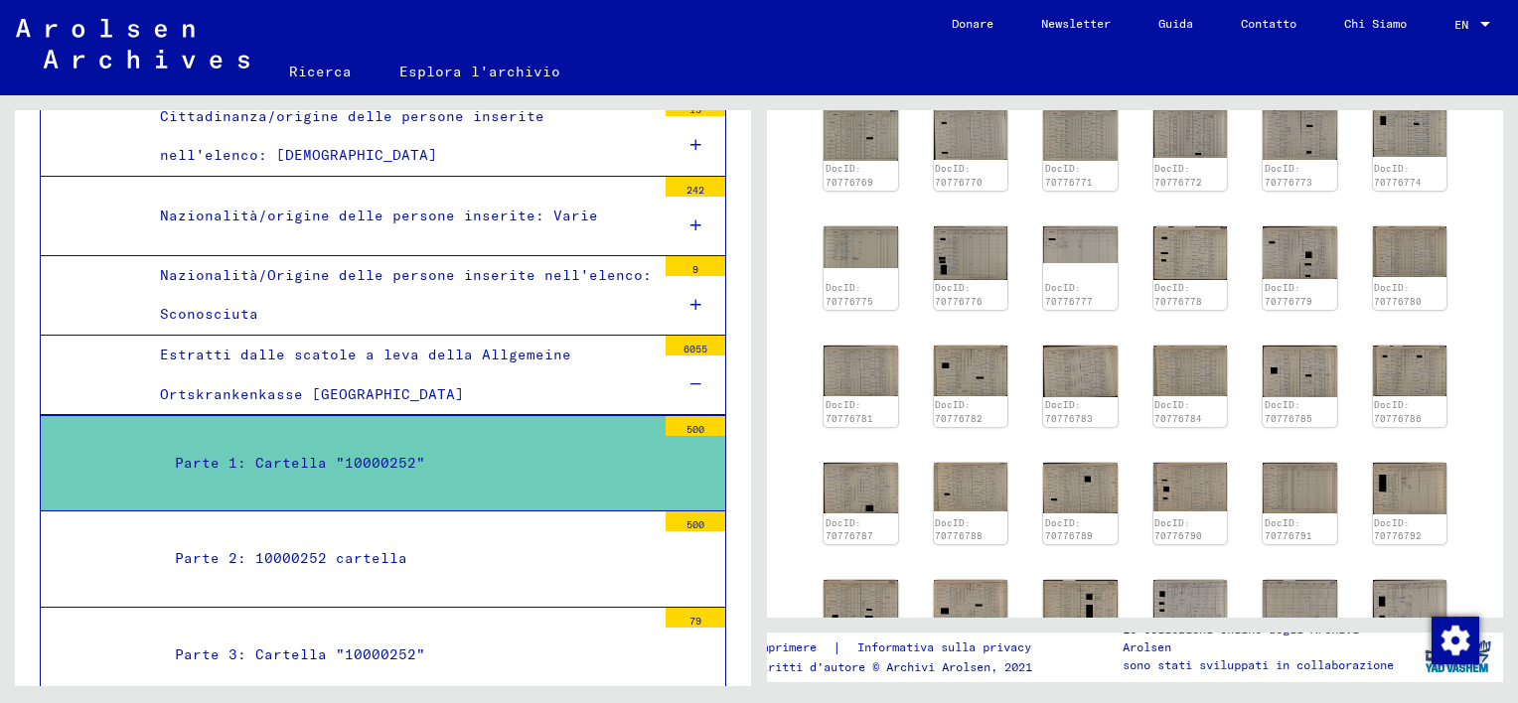
scroll to position [411, 0]
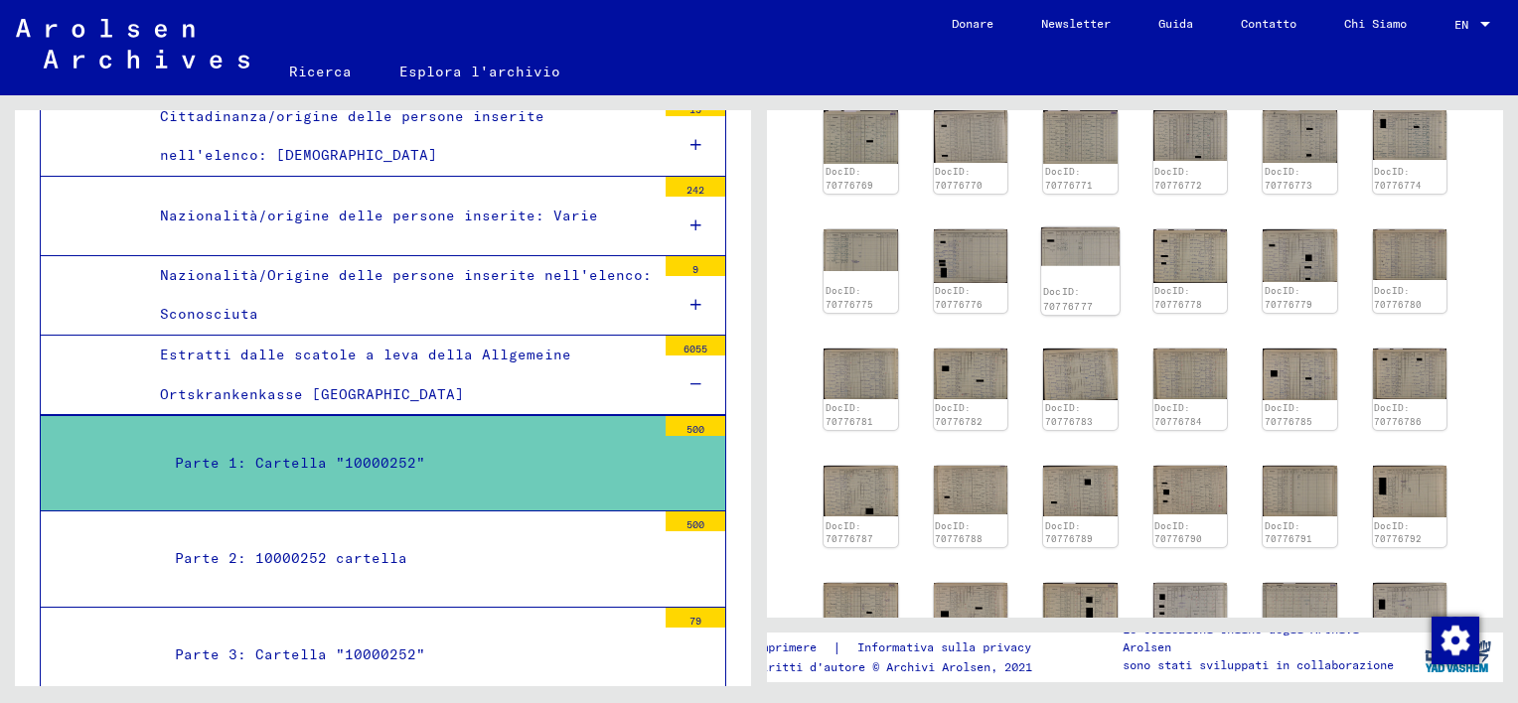
click at [1072, 249] on img at bounding box center [1079, 246] width 77 height 39
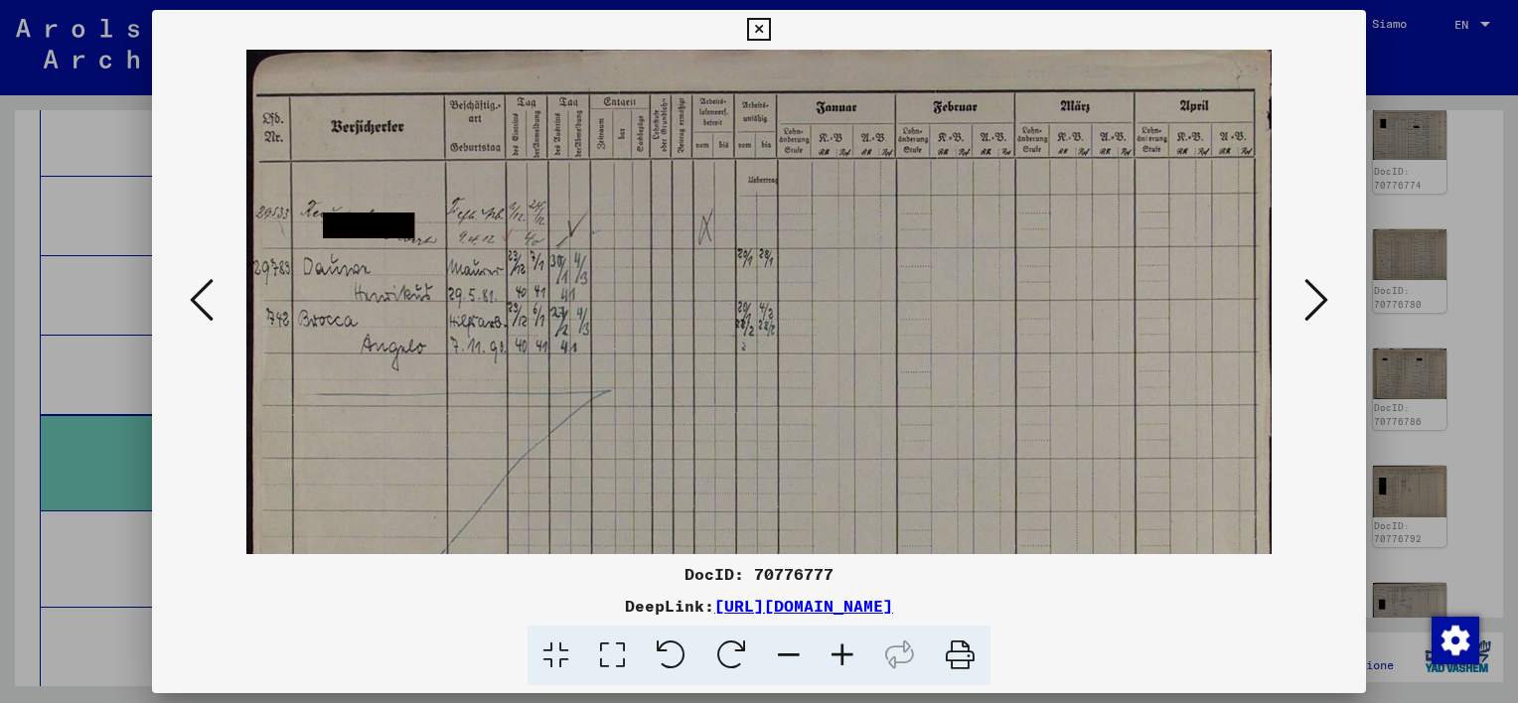
click at [757, 28] on icon at bounding box center [758, 30] width 23 height 24
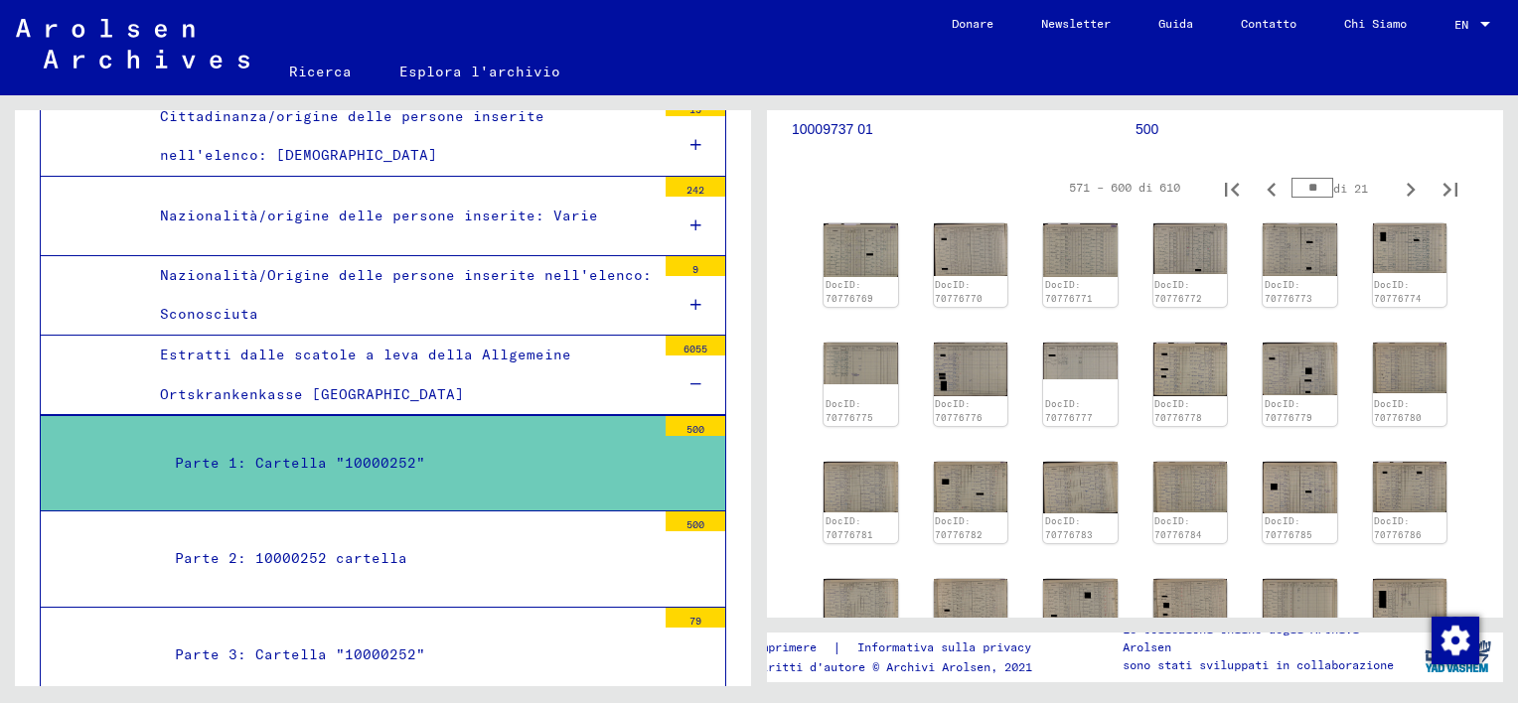
scroll to position [262, 0]
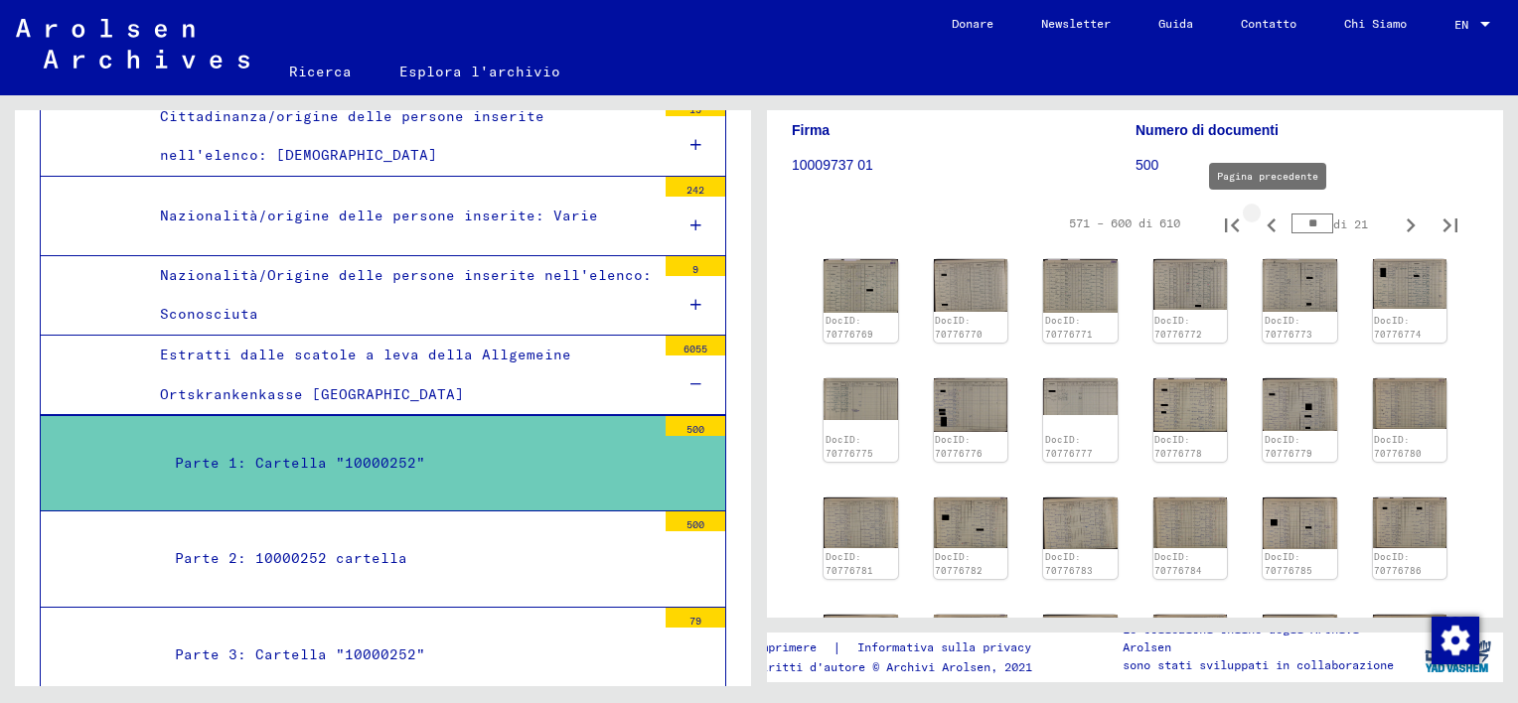
click at [1258, 223] on icon "Pagina precedente" at bounding box center [1272, 226] width 28 height 28
type input "**"
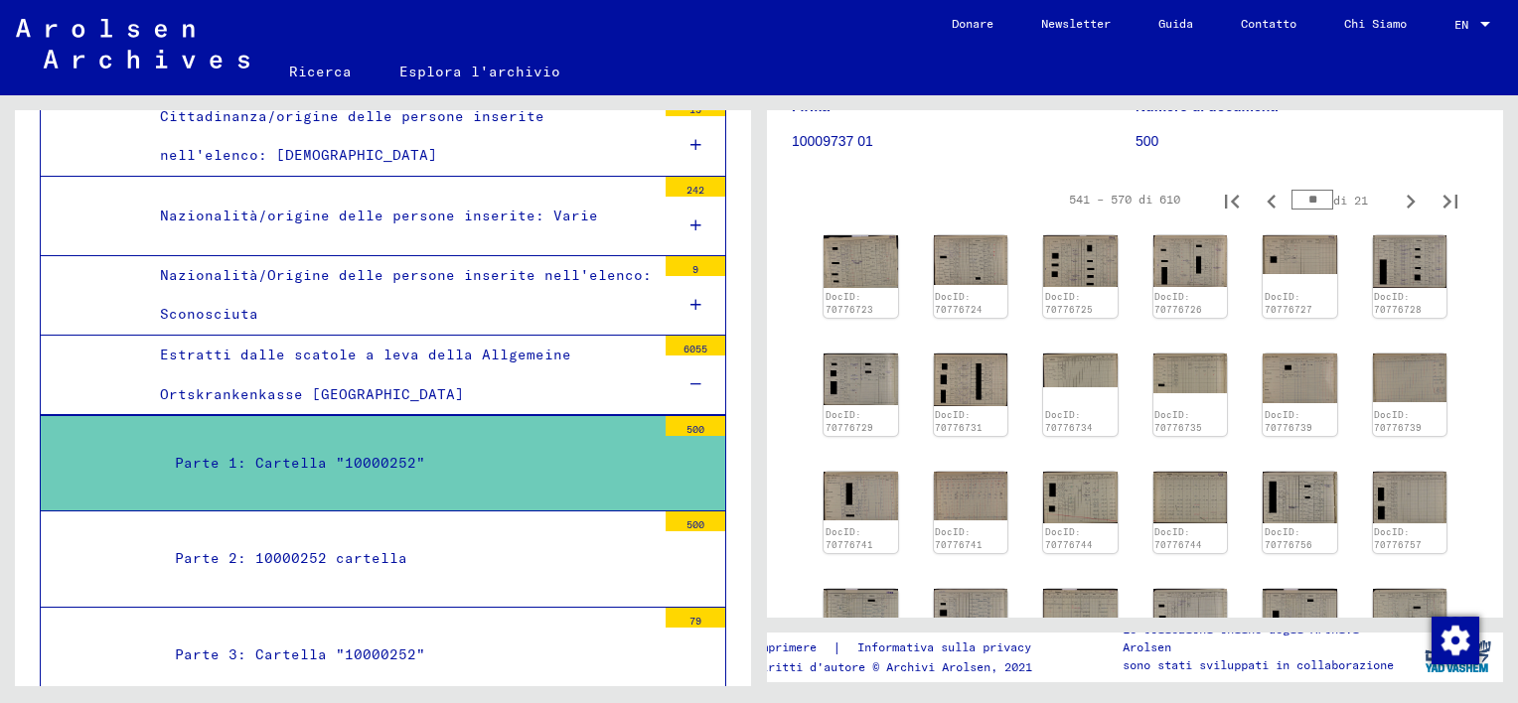
scroll to position [254, 0]
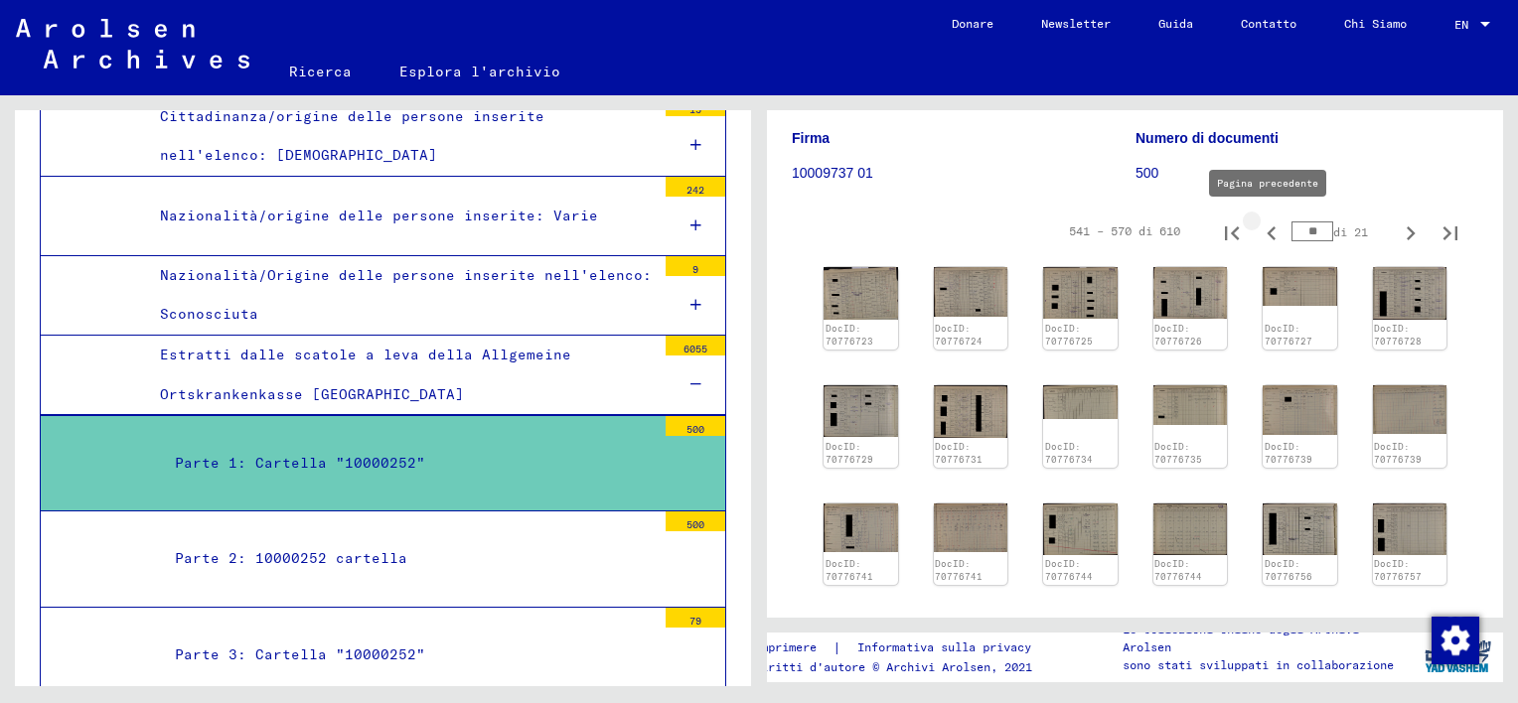
click at [1258, 230] on icon "Pagina precedente" at bounding box center [1272, 234] width 28 height 28
type input "**"
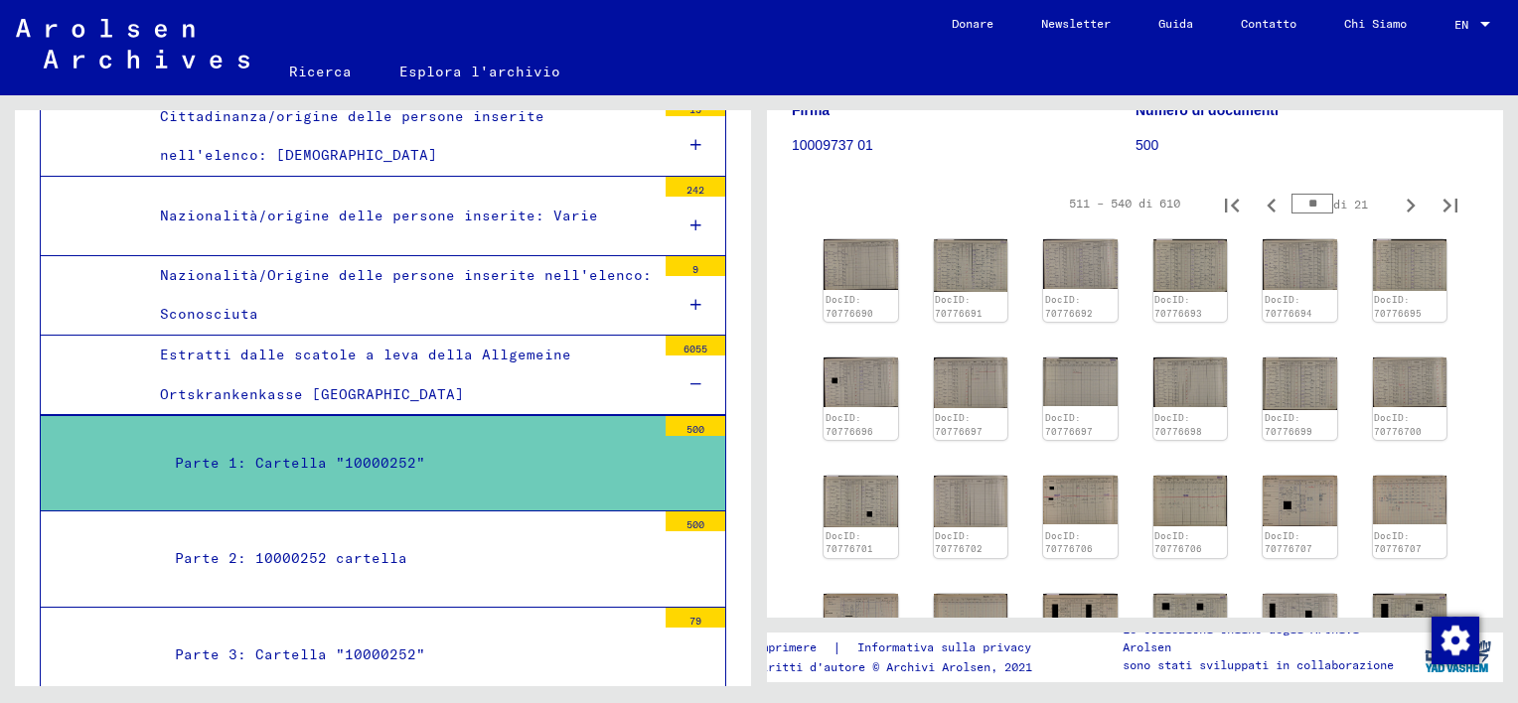
scroll to position [279, 0]
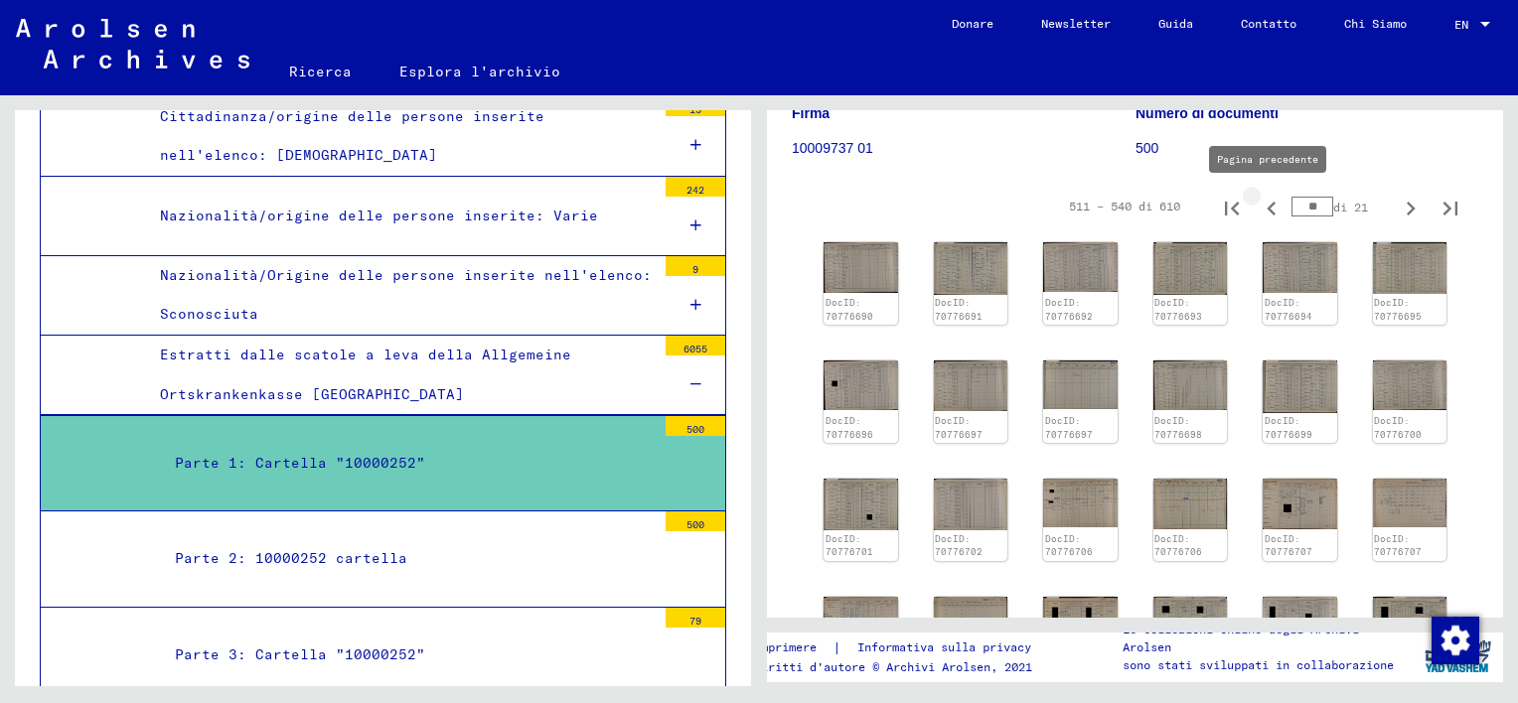
click at [1266, 207] on icon "Pagina precedente" at bounding box center [1270, 209] width 9 height 14
type input "**"
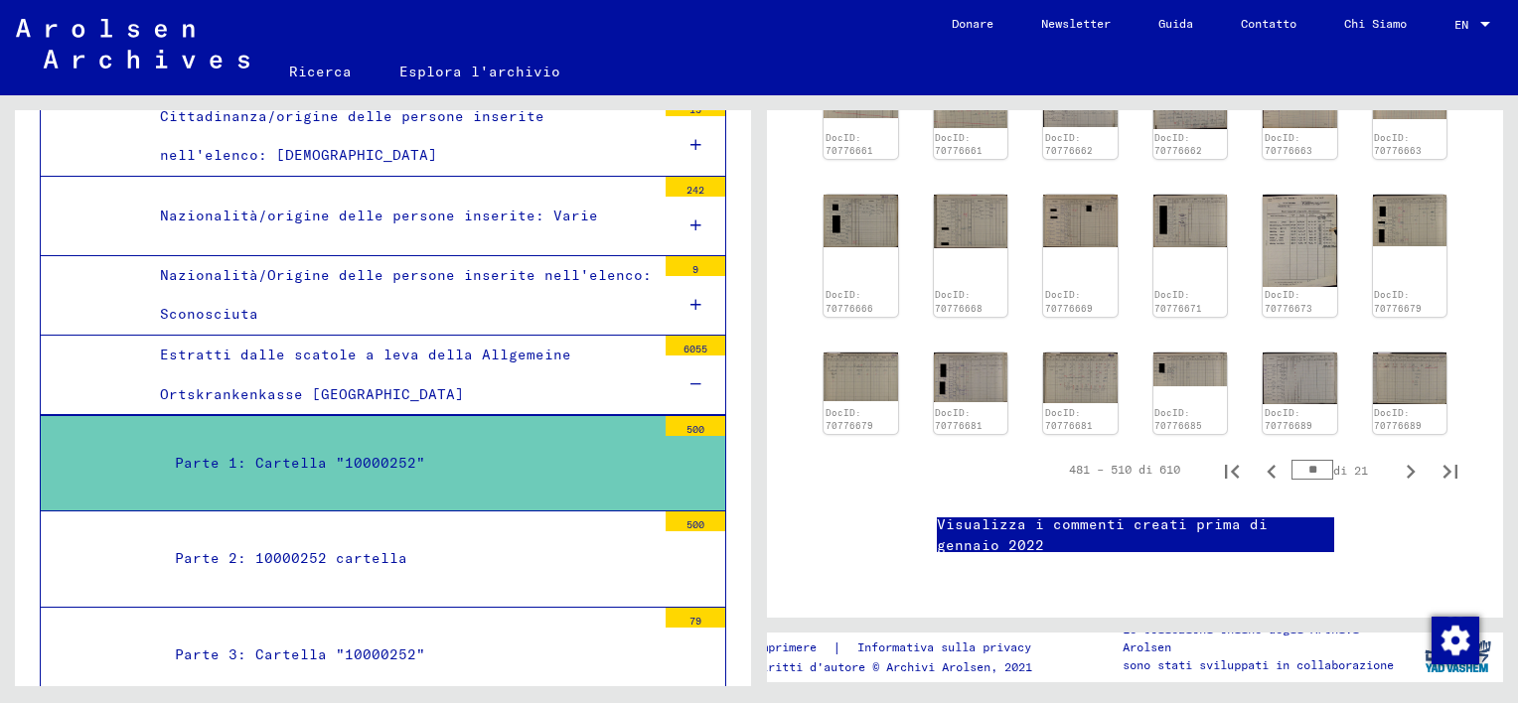
scroll to position [686, 0]
click at [1294, 240] on img at bounding box center [1299, 240] width 77 height 96
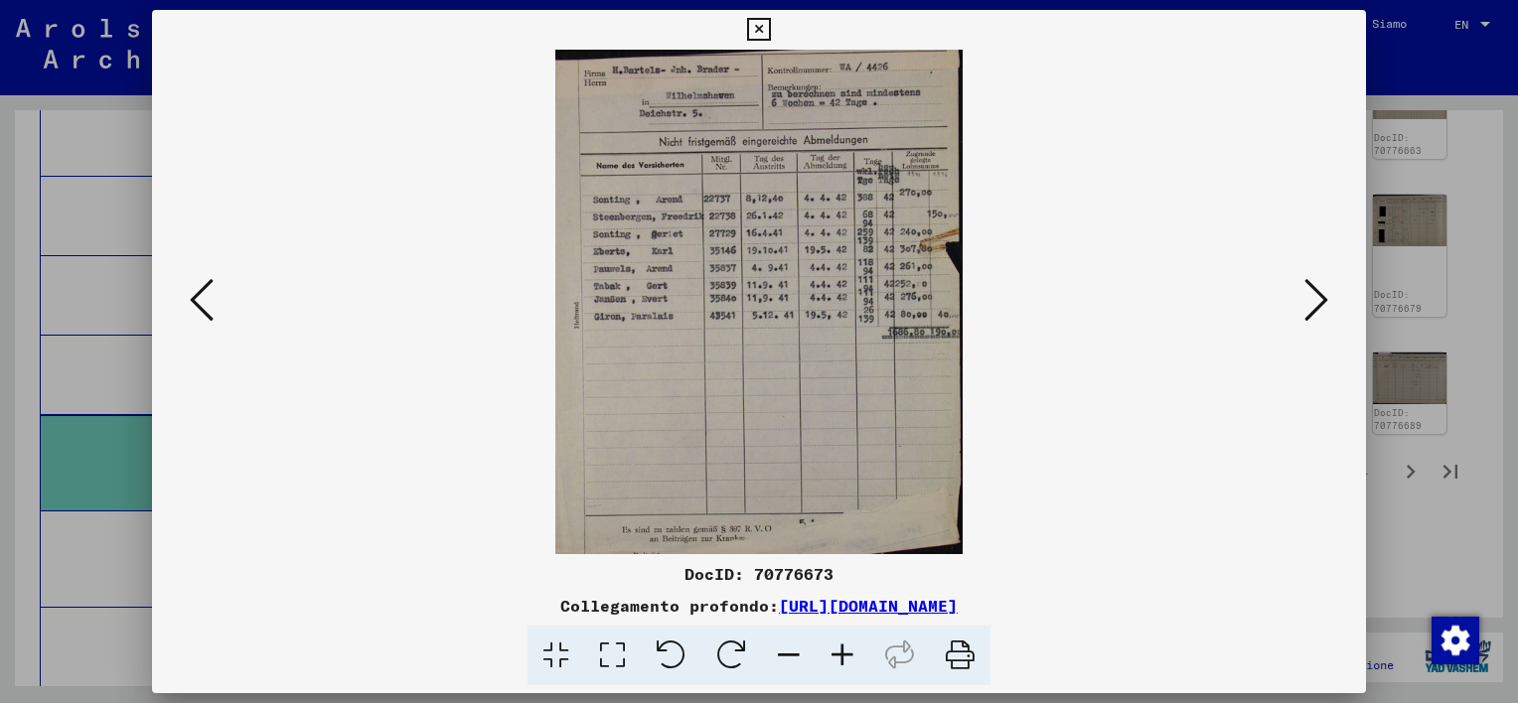
click at [842, 655] on icon at bounding box center [843, 656] width 54 height 61
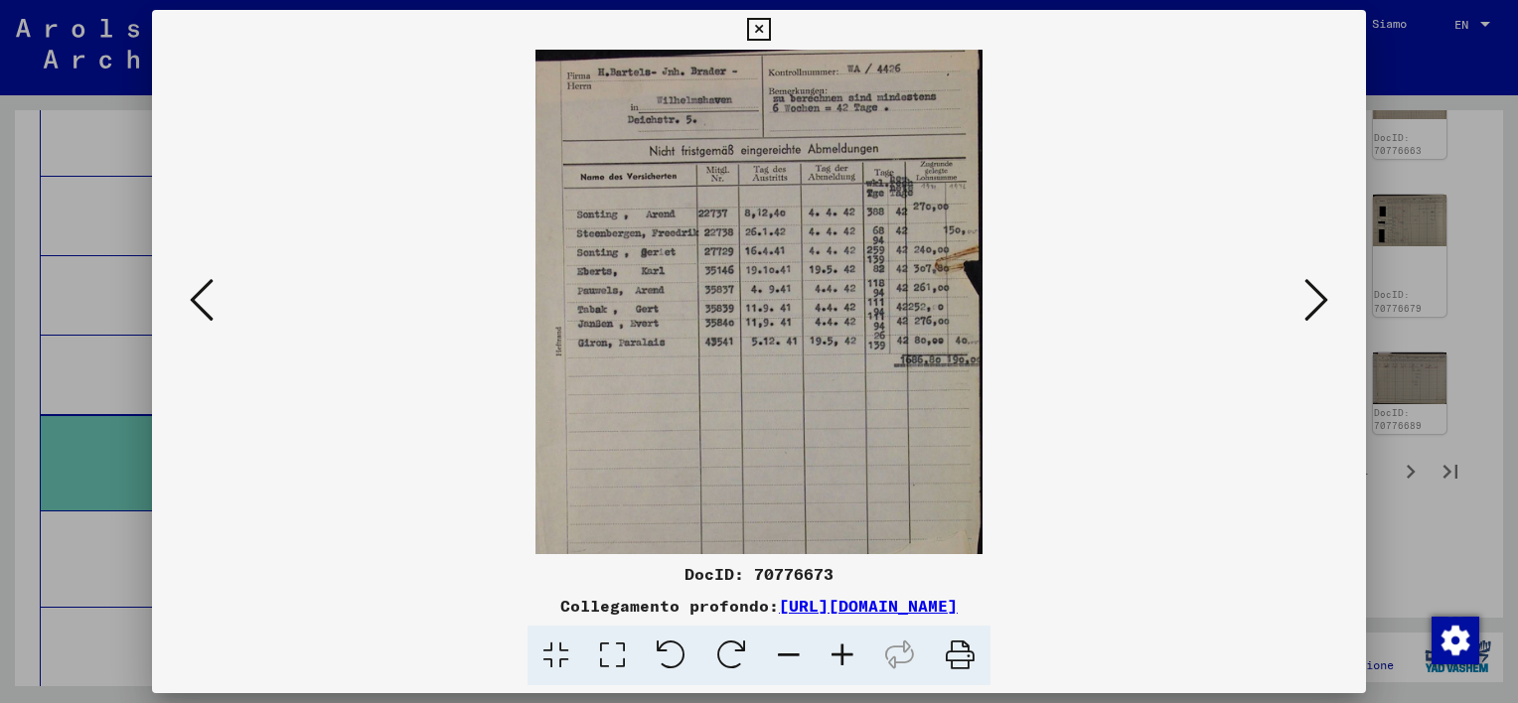
click at [846, 654] on icon at bounding box center [843, 656] width 54 height 61
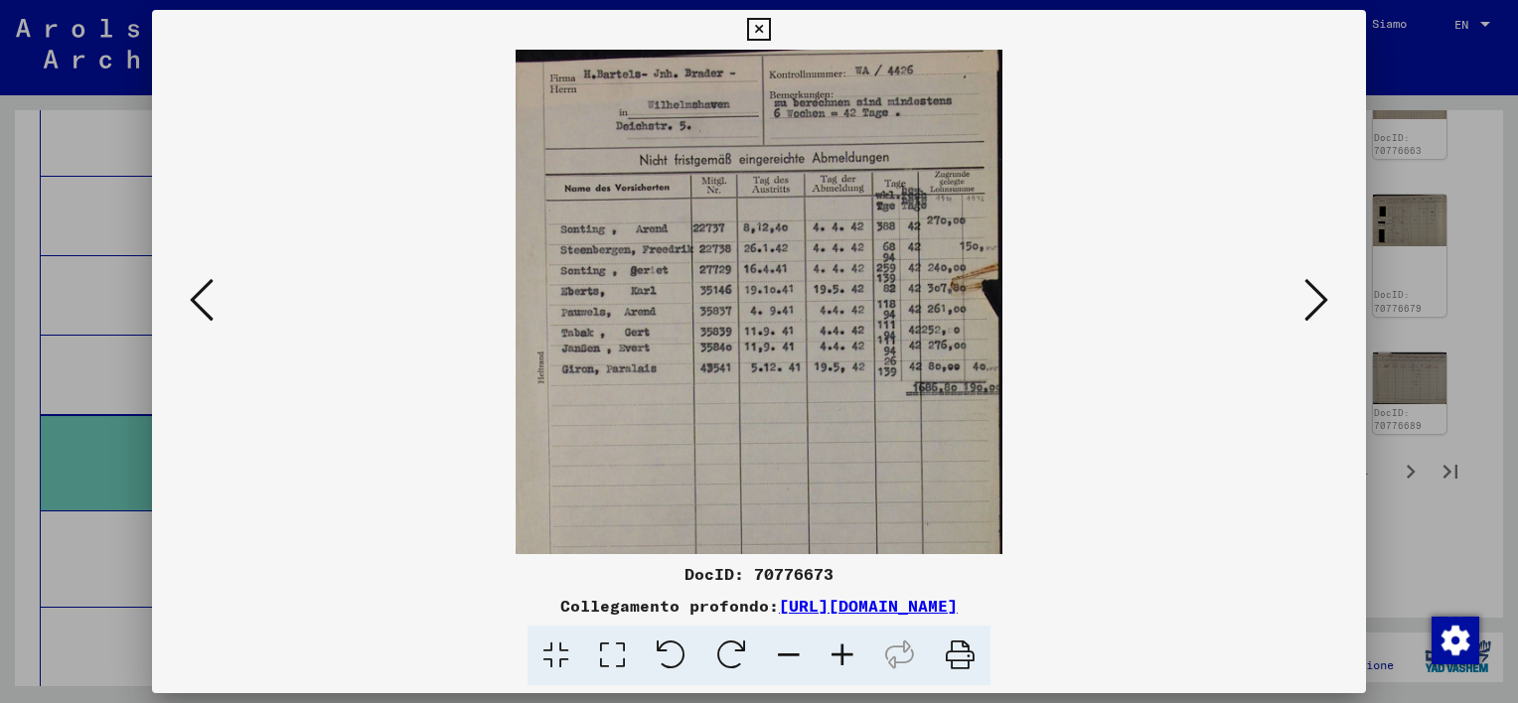
click at [846, 654] on icon at bounding box center [843, 656] width 54 height 61
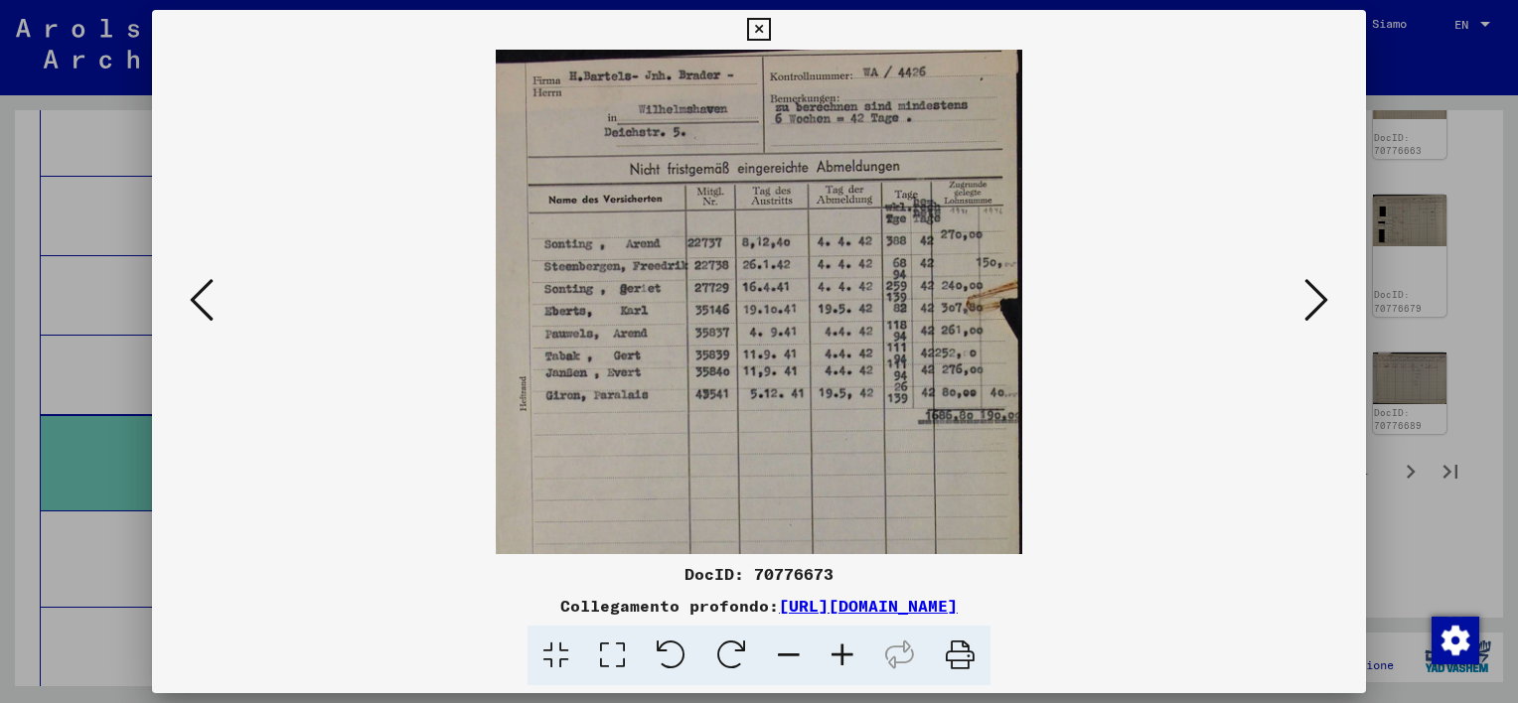
click at [846, 654] on icon at bounding box center [843, 656] width 54 height 61
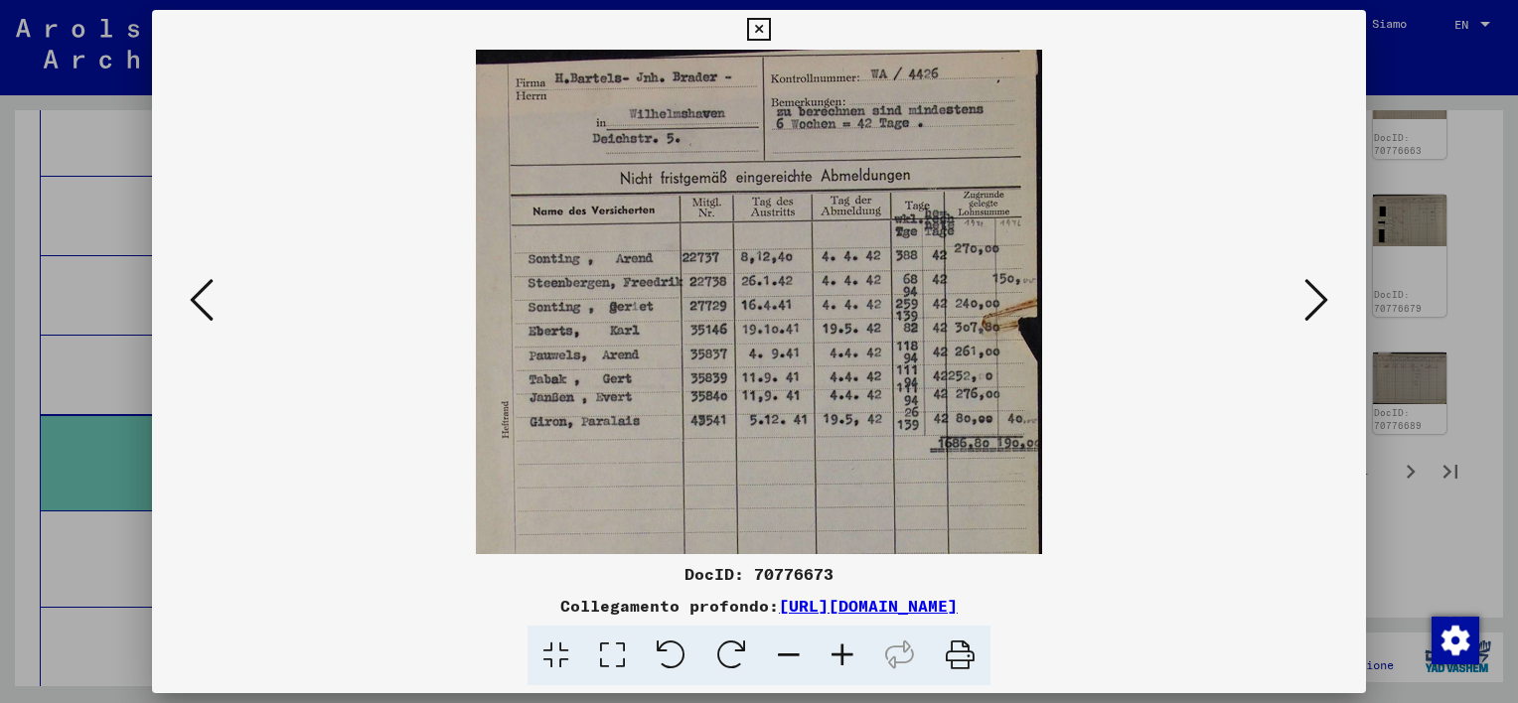
click at [846, 654] on icon at bounding box center [843, 656] width 54 height 61
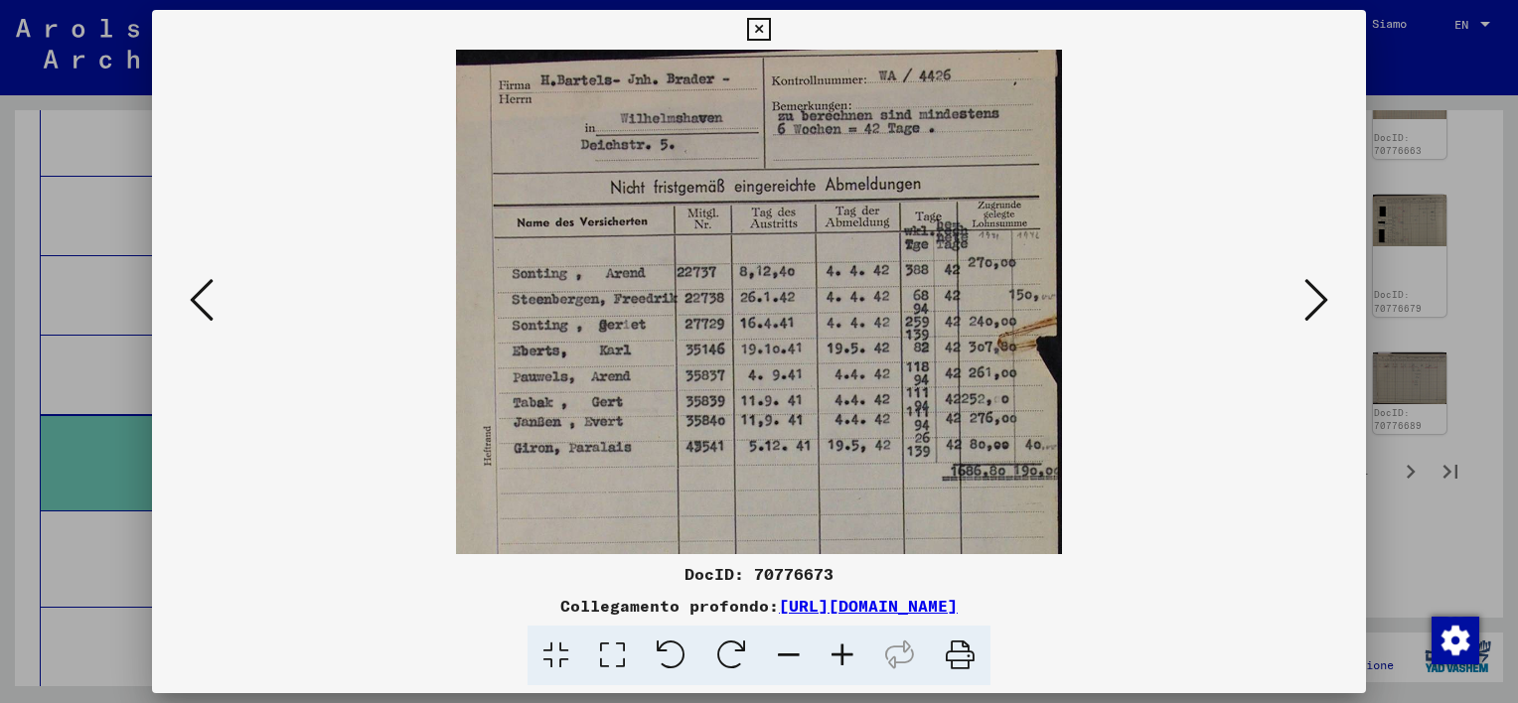
click at [846, 654] on icon at bounding box center [843, 656] width 54 height 61
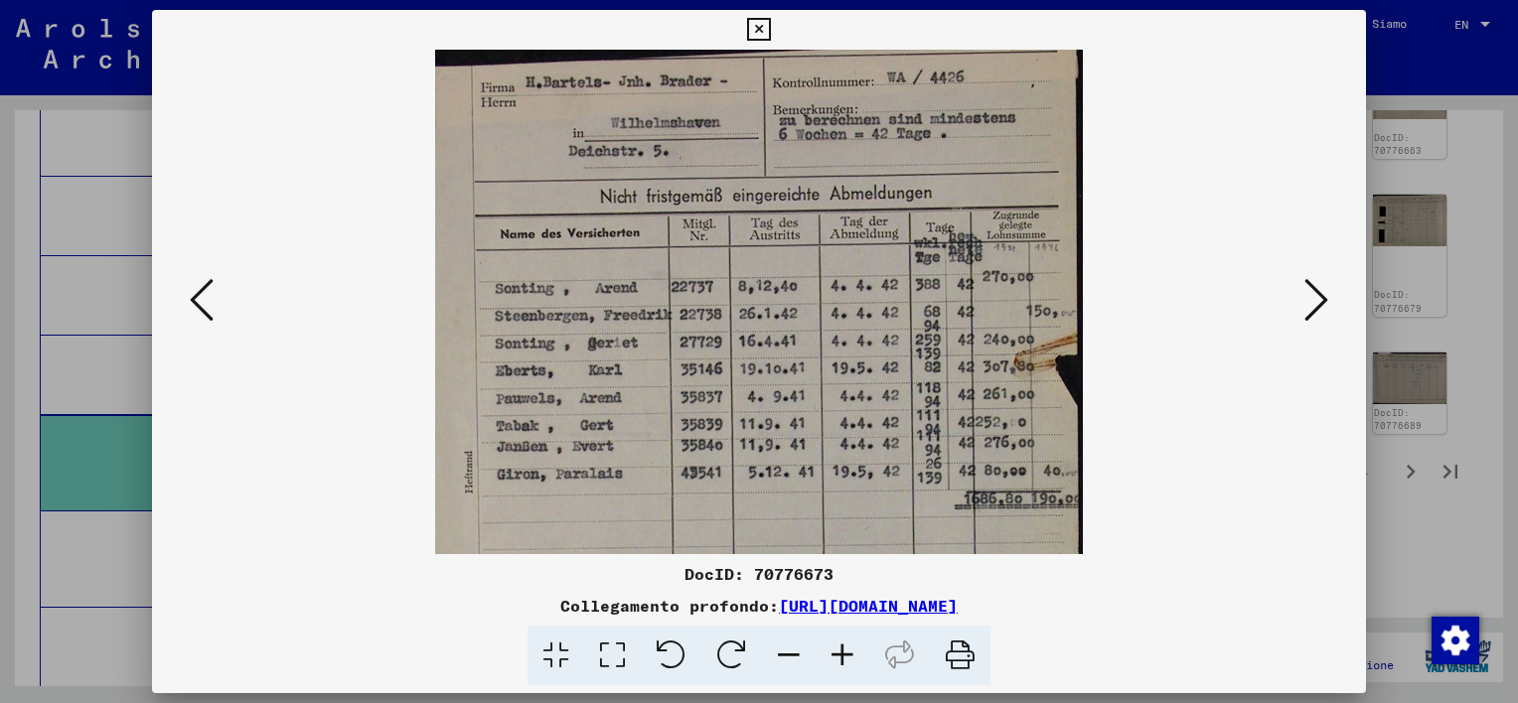
click at [846, 654] on icon at bounding box center [843, 656] width 54 height 61
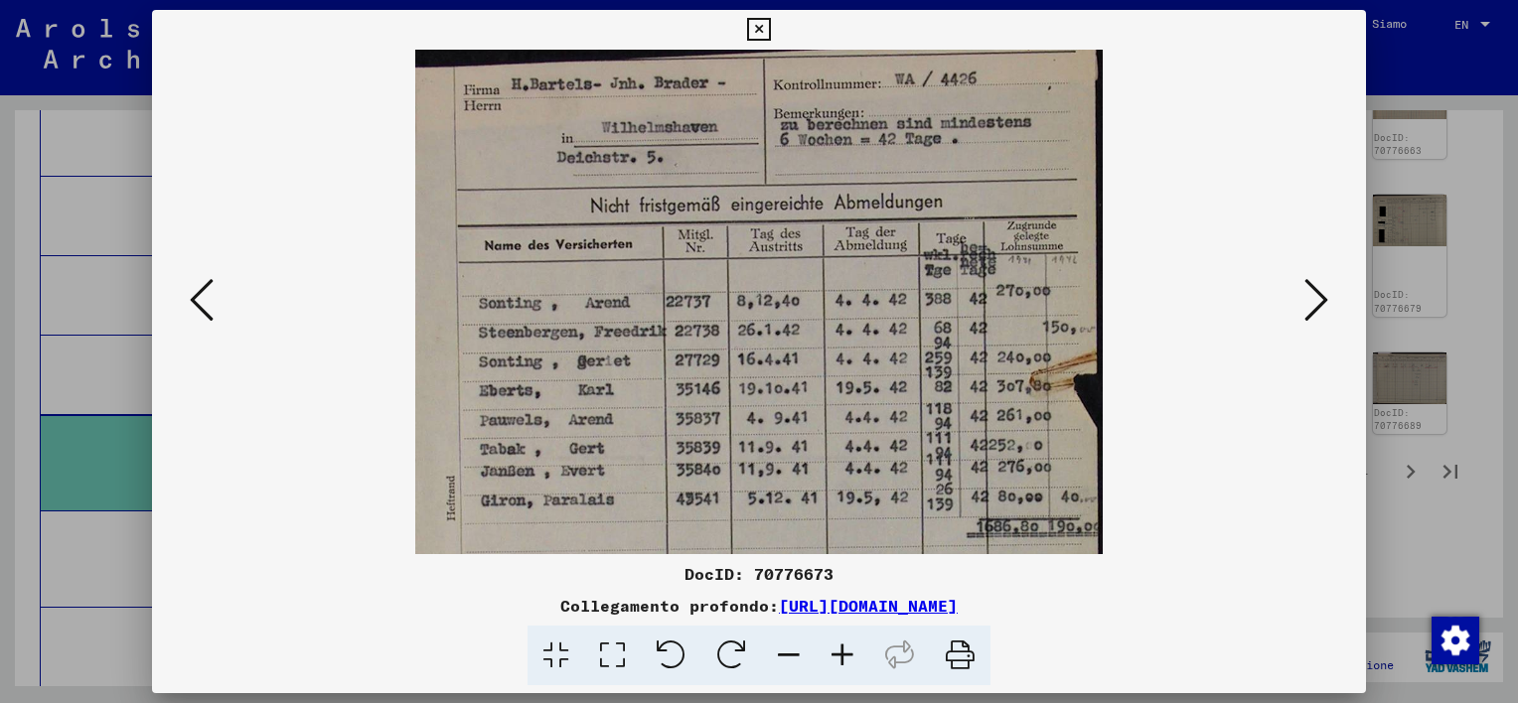
click at [846, 654] on icon at bounding box center [843, 656] width 54 height 61
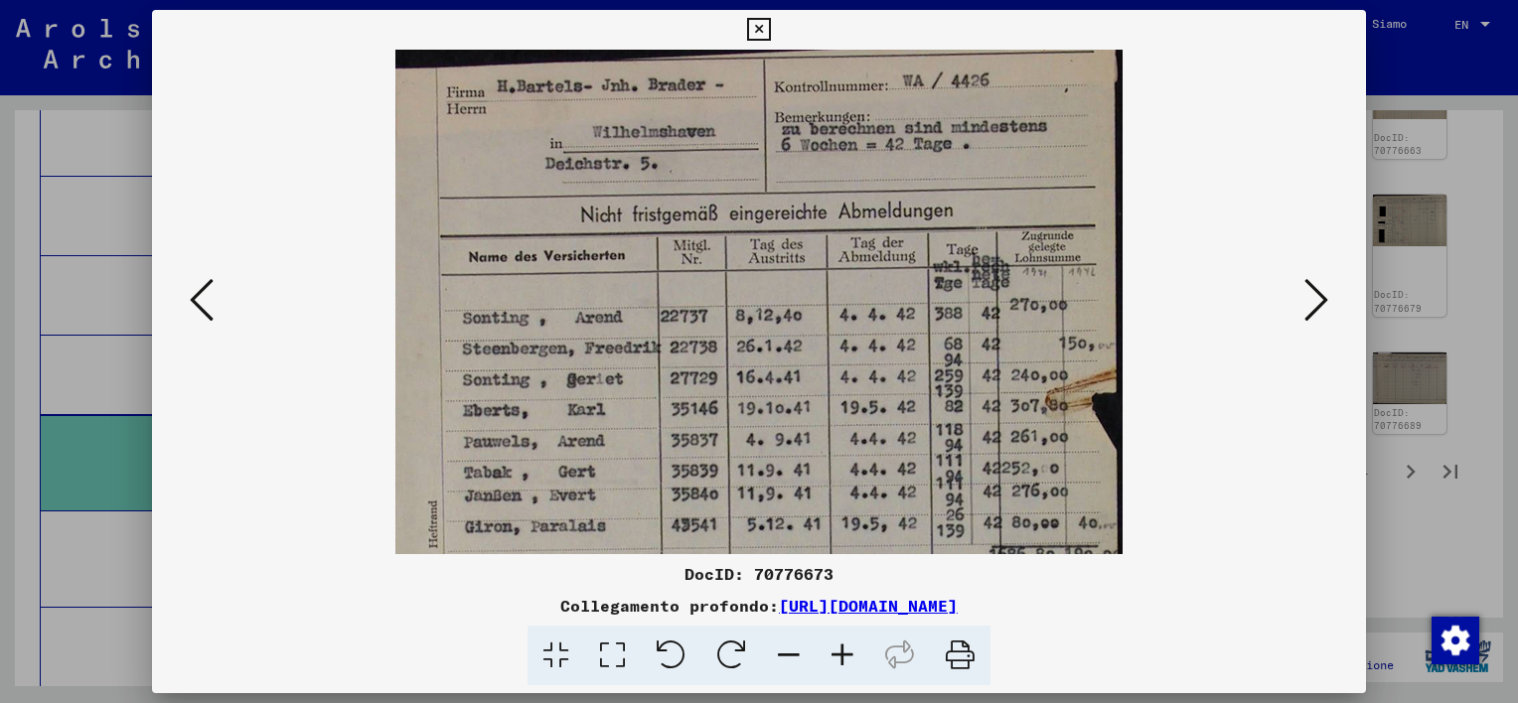
click at [846, 654] on icon at bounding box center [843, 656] width 54 height 61
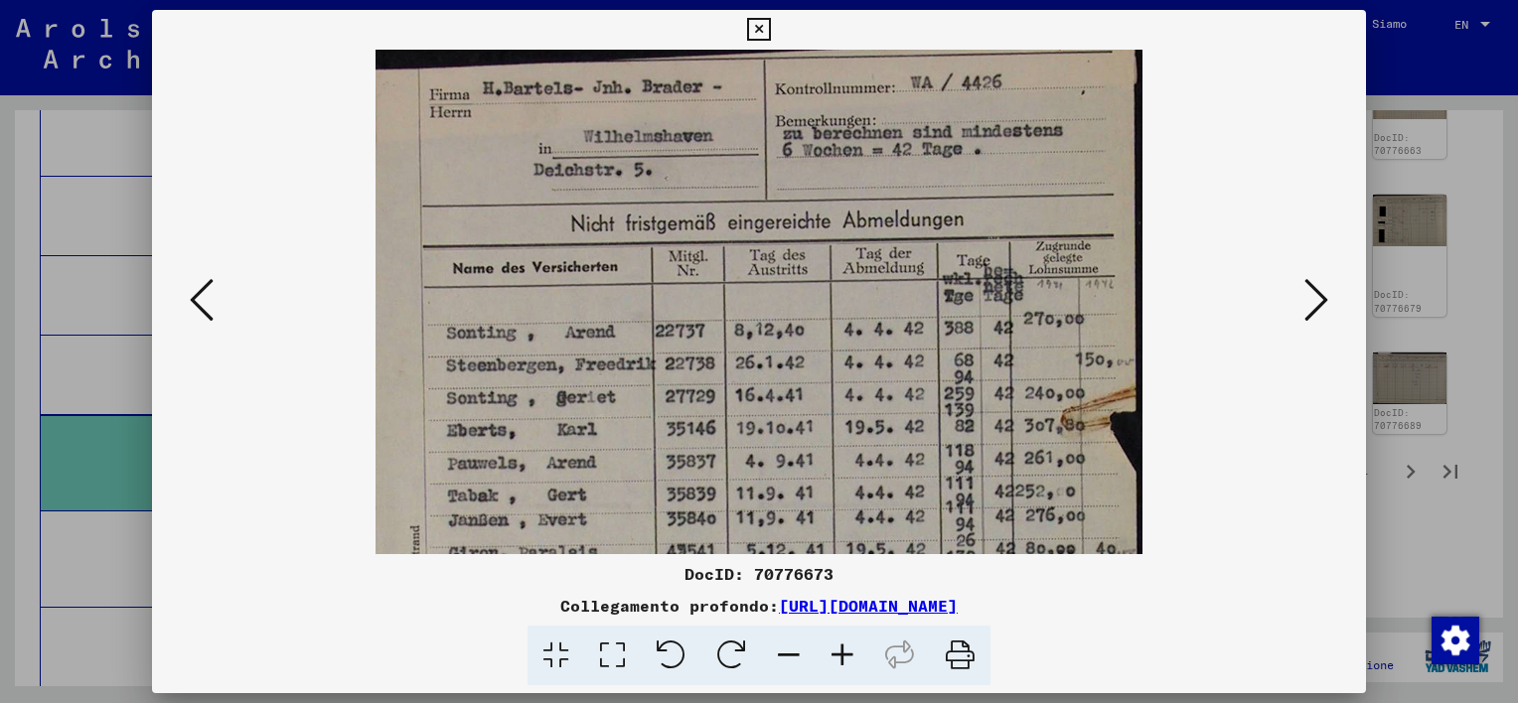
click at [846, 654] on icon at bounding box center [843, 656] width 54 height 61
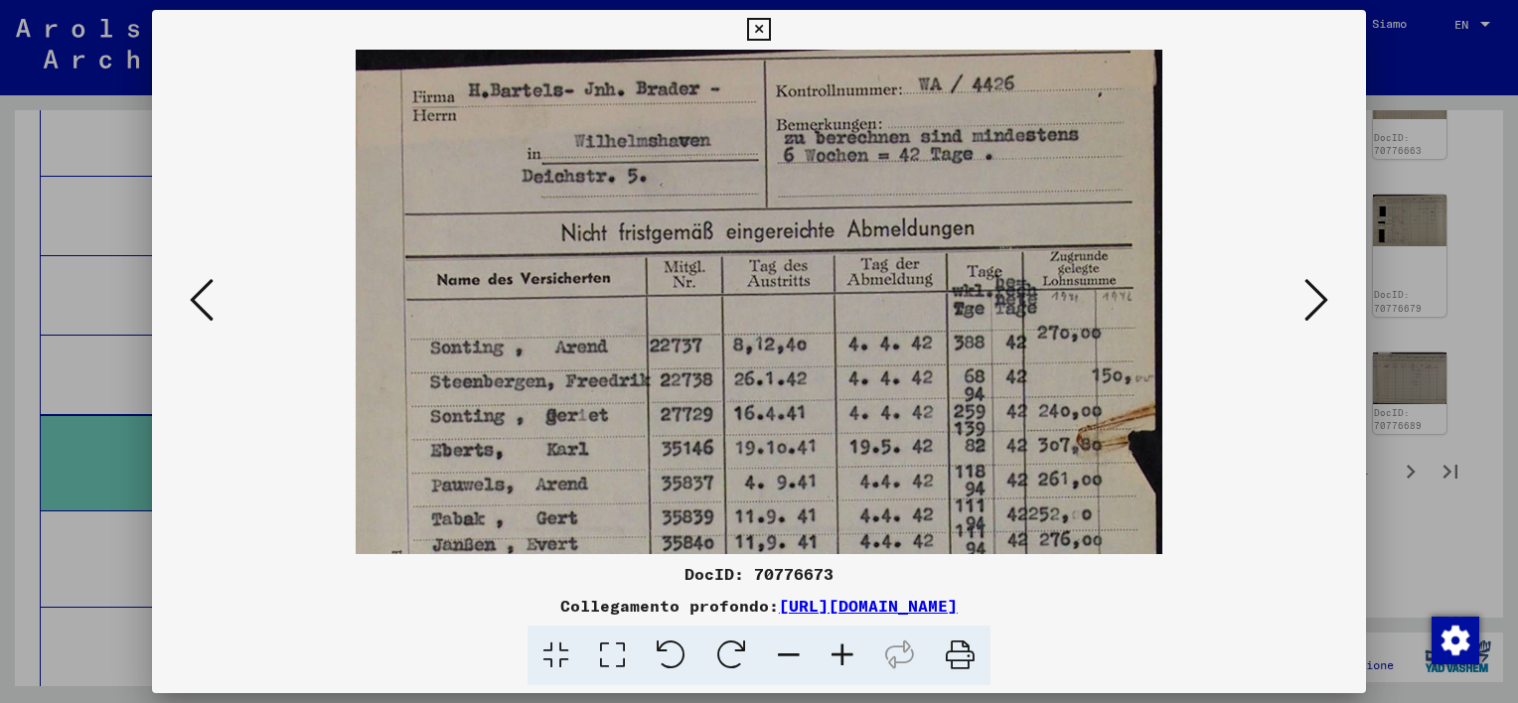
click at [846, 653] on icon at bounding box center [843, 656] width 54 height 61
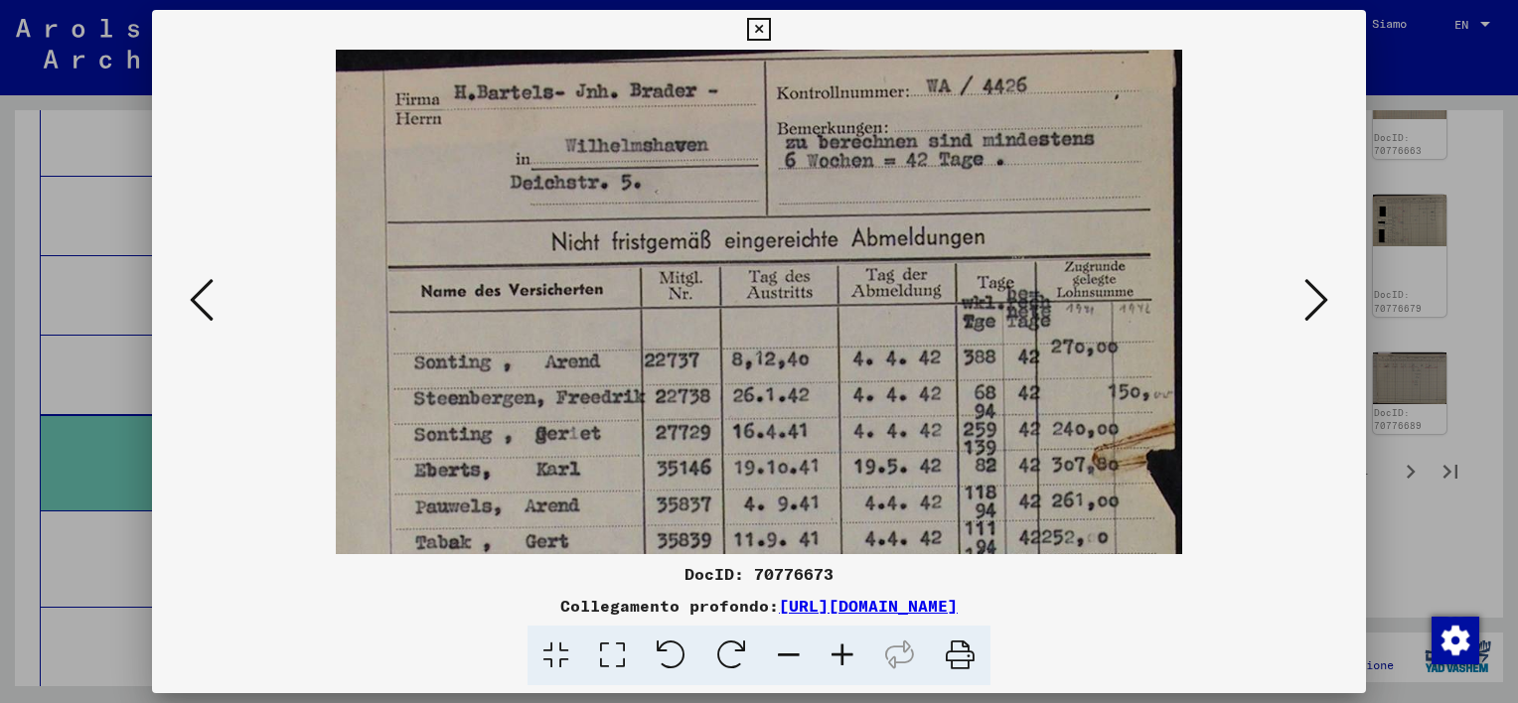
click at [846, 652] on icon at bounding box center [843, 656] width 54 height 61
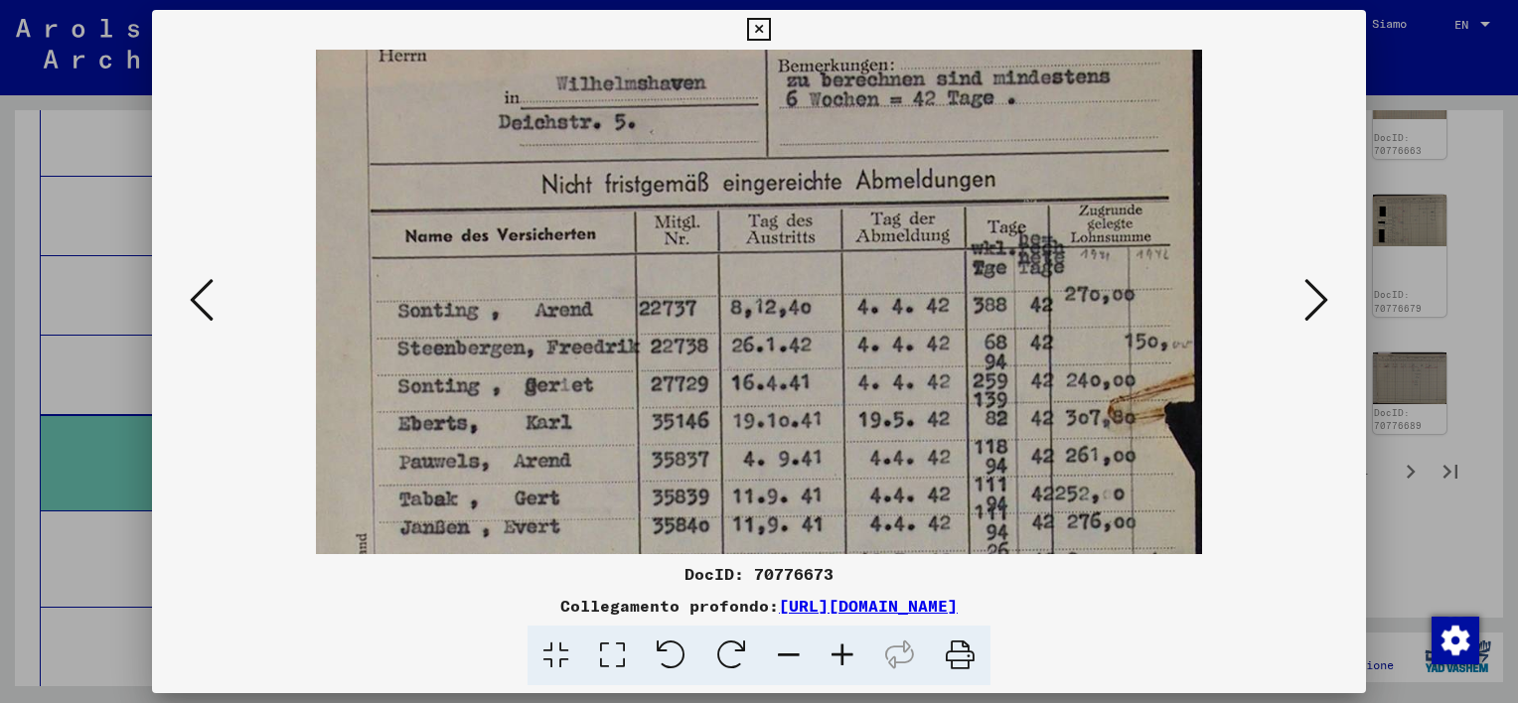
drag, startPoint x: 985, startPoint y: 392, endPoint x: 998, endPoint y: 243, distance: 149.6
click at [997, 262] on img at bounding box center [759, 533] width 887 height 1101
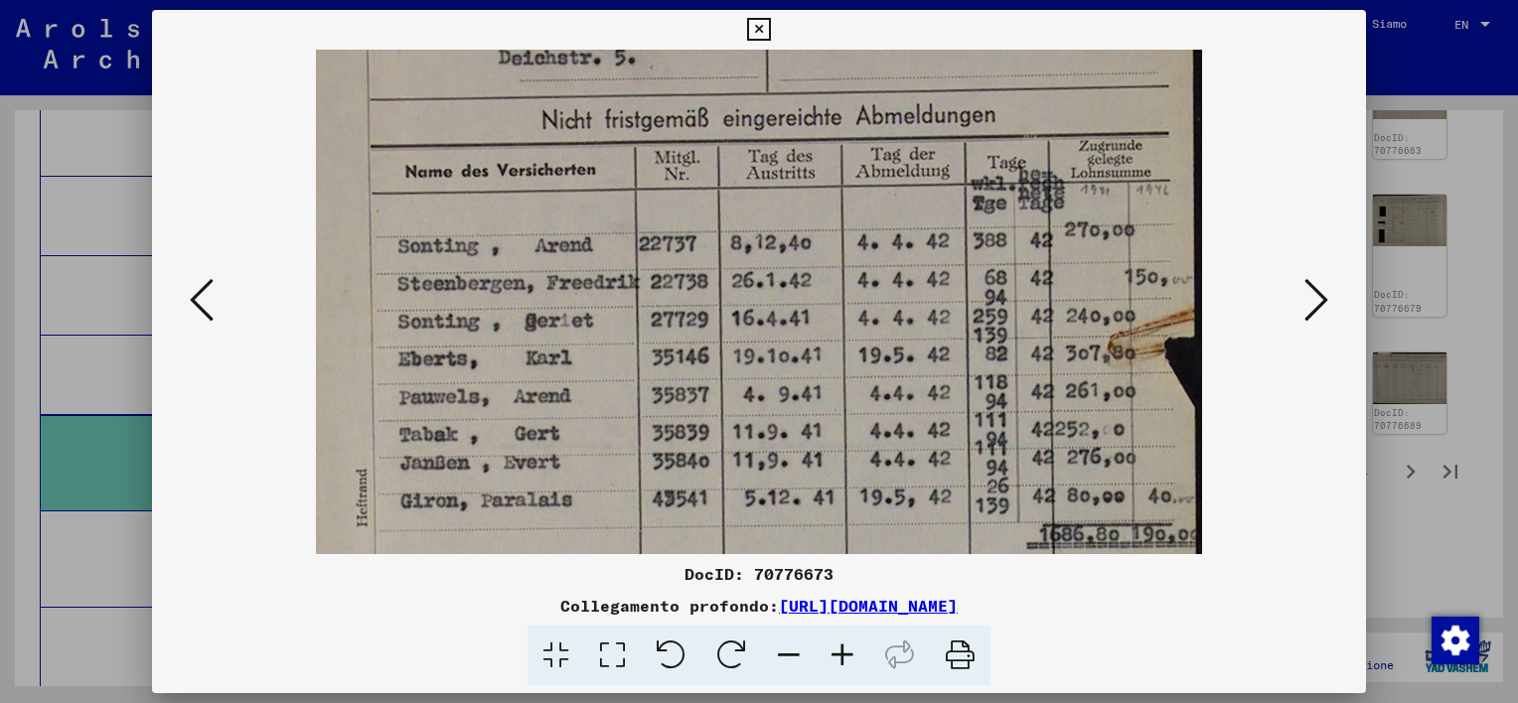
click at [1318, 306] on icon at bounding box center [1316, 300] width 24 height 48
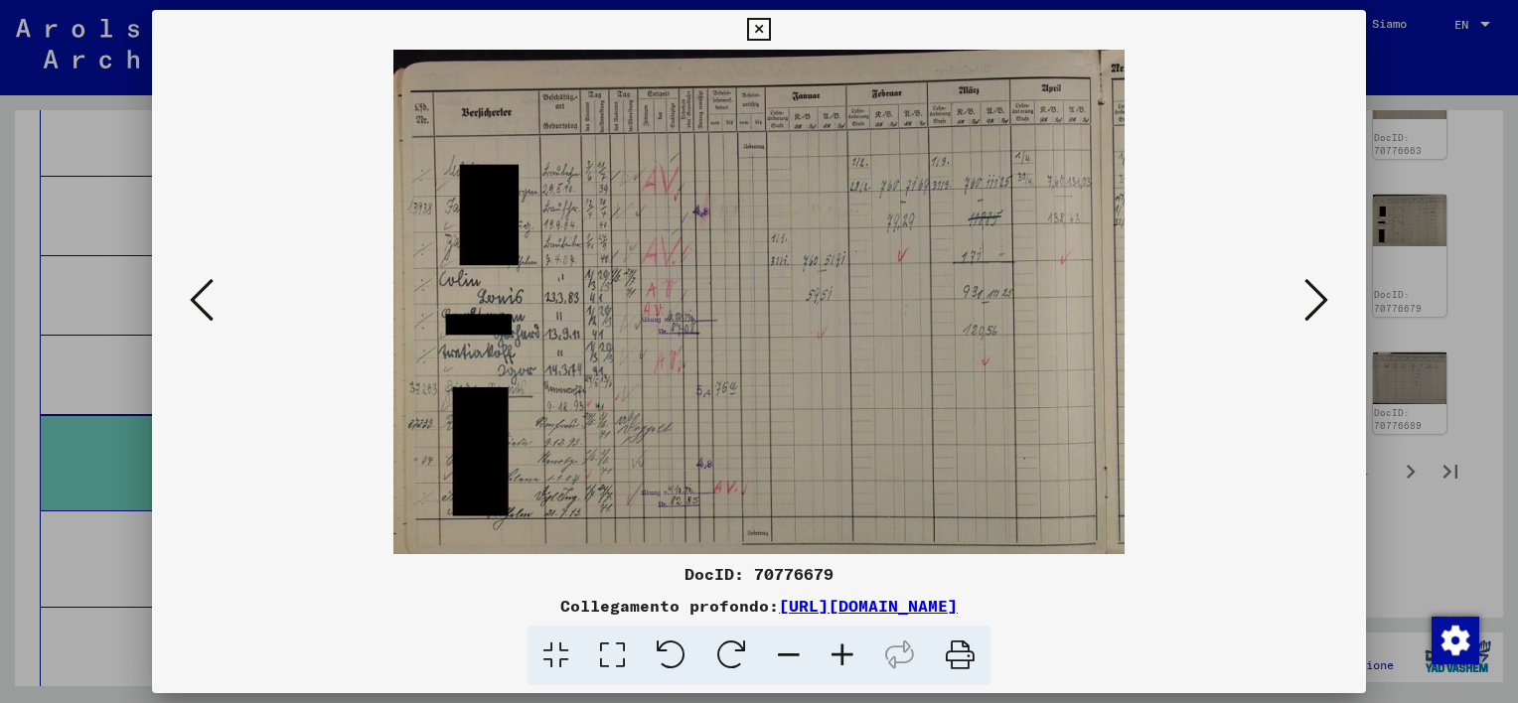
scroll to position [0, 0]
click at [759, 32] on icon at bounding box center [758, 30] width 23 height 24
